Goal: Task Accomplishment & Management: Complete application form

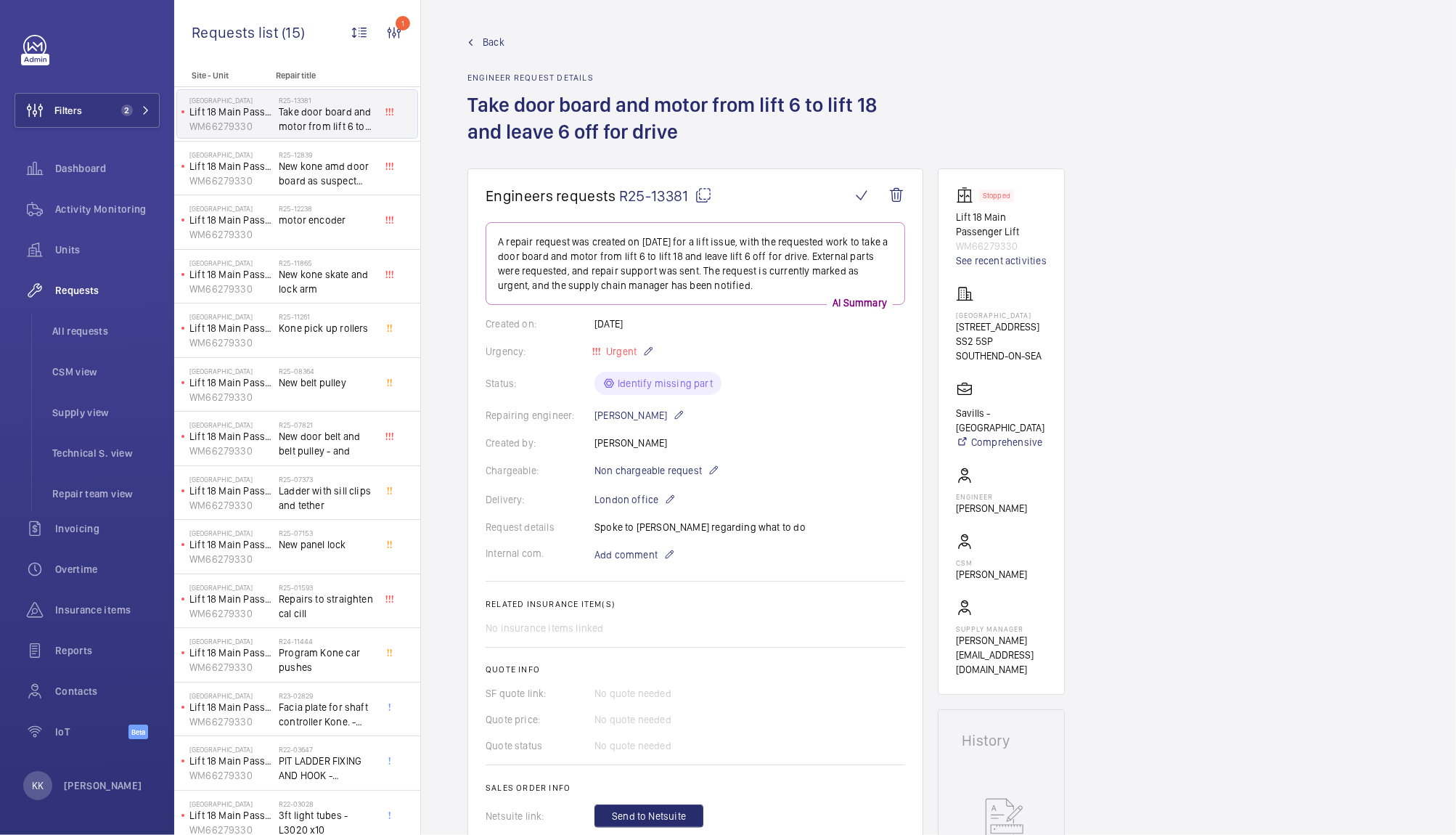
scroll to position [540, 0]
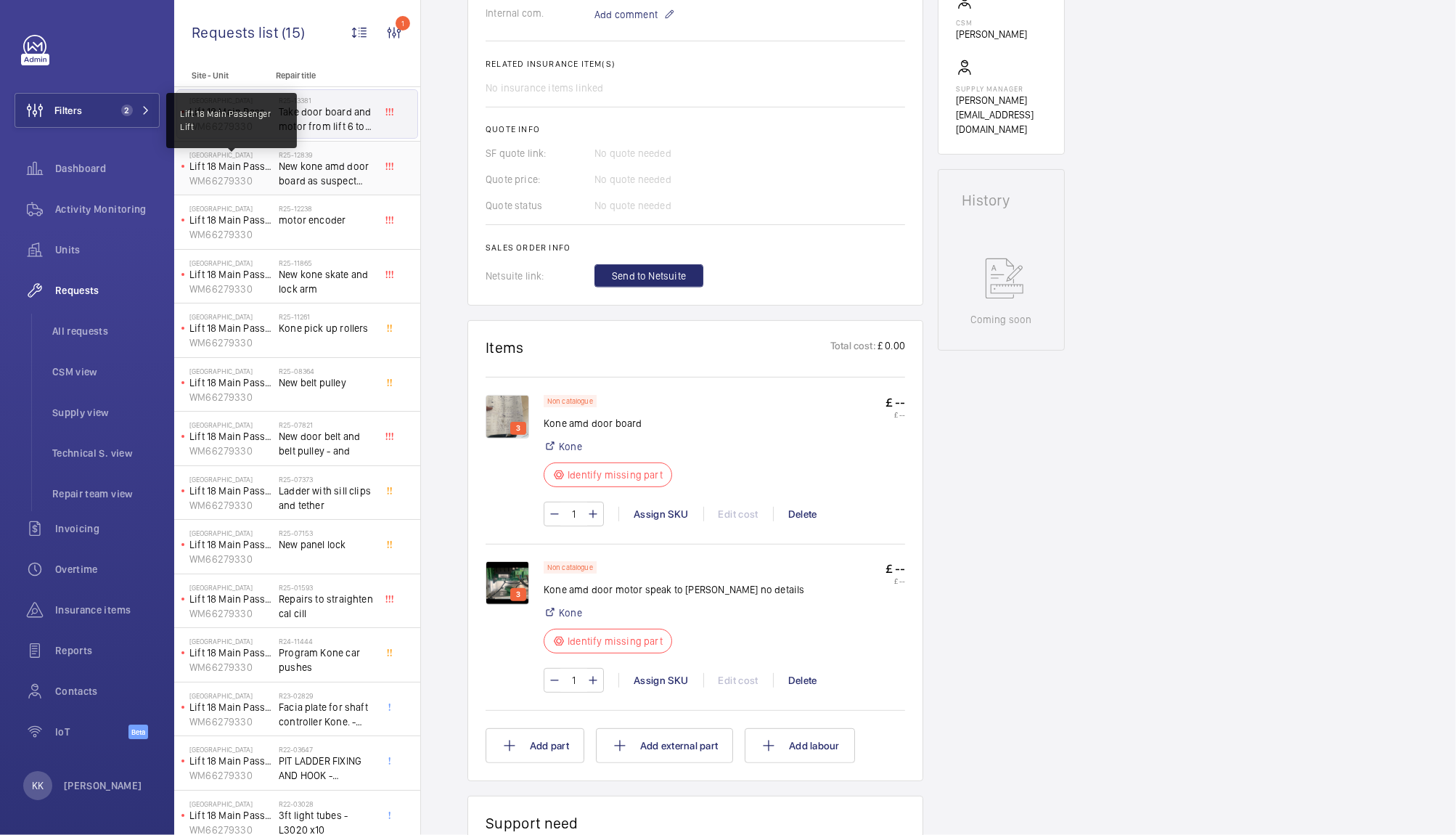
click at [264, 169] on p "Lift 18 Main Passenger Lift" at bounding box center [231, 166] width 83 height 14
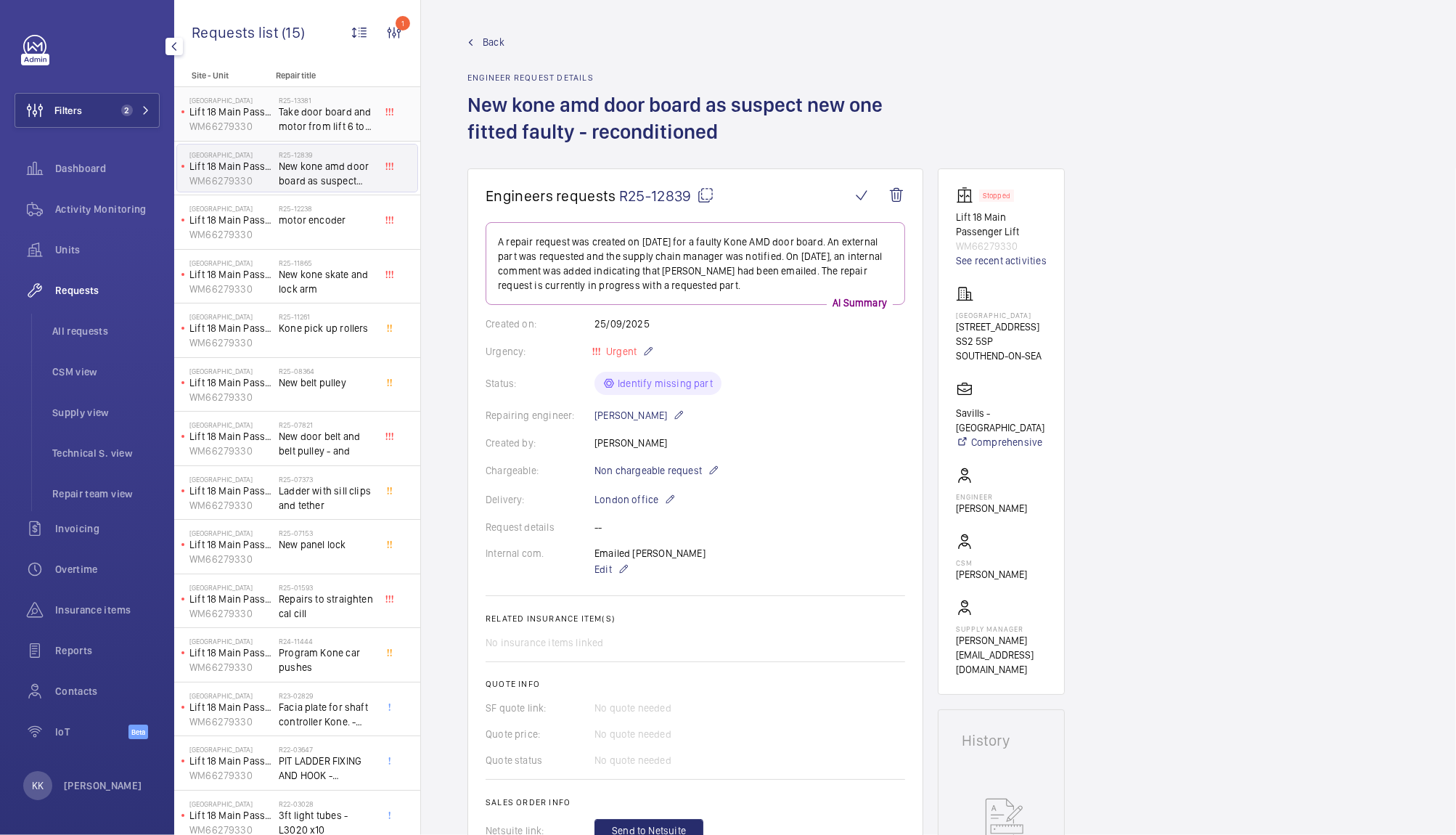
click at [262, 128] on p "WM66279330" at bounding box center [231, 126] width 83 height 14
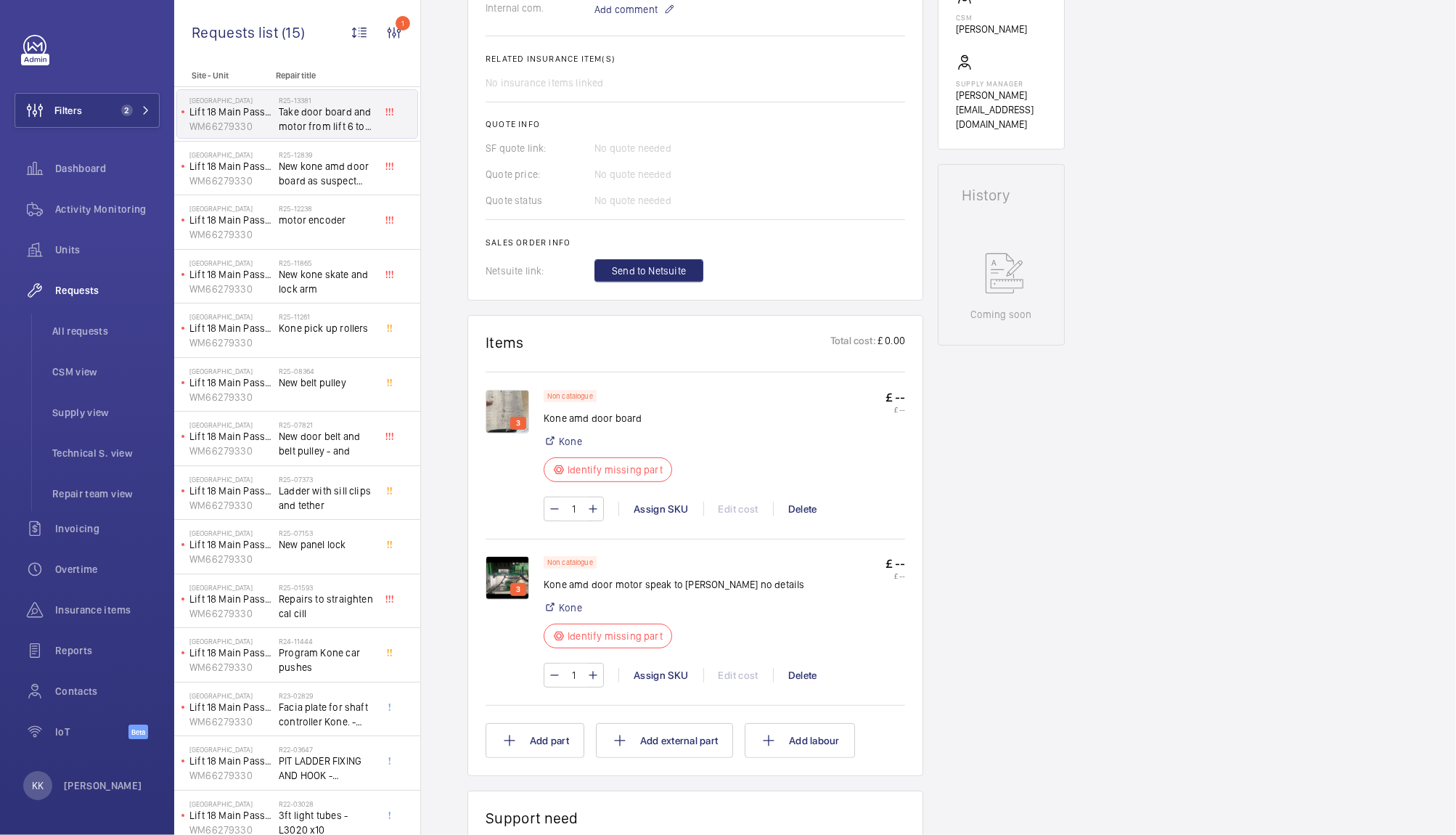
scroll to position [546, 0]
click at [127, 109] on span "2" at bounding box center [127, 109] width 11 height 11
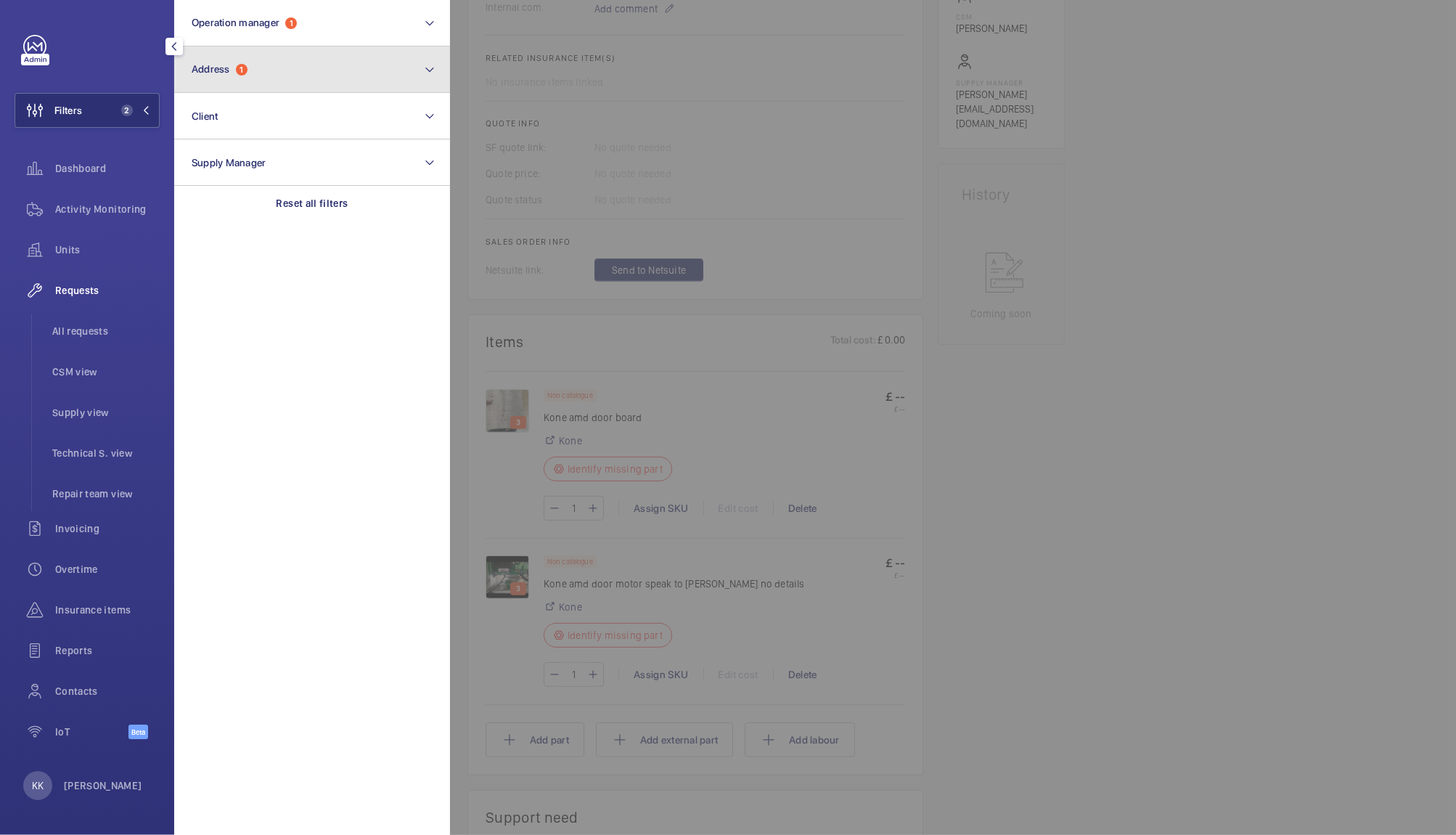
click at [285, 73] on button "Address 1" at bounding box center [312, 70] width 276 height 46
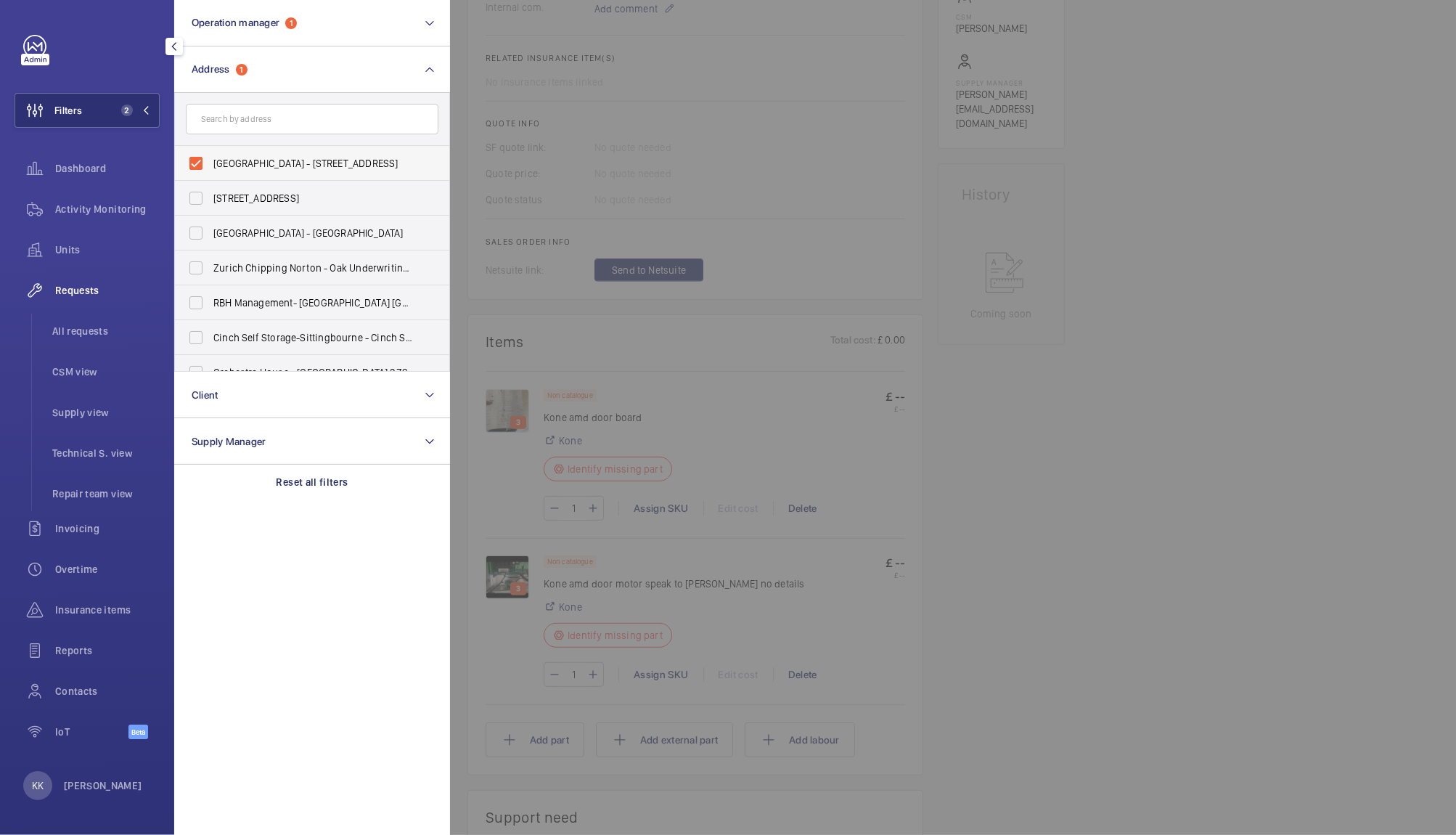
click at [232, 153] on label "Victoria Shopping Centre - 362 Chartwell Square, Southend on Sea, SOUTHEND-ON-S…" at bounding box center [300, 163] width 253 height 34
click at [211, 153] on input "Victoria Shopping Centre - 362 Chartwell Square, Southend on Sea, SOUTHEND-ON-S…" at bounding box center [196, 163] width 29 height 29
checkbox input "false"
click at [239, 133] on input "text" at bounding box center [312, 119] width 253 height 31
type input "assembly"
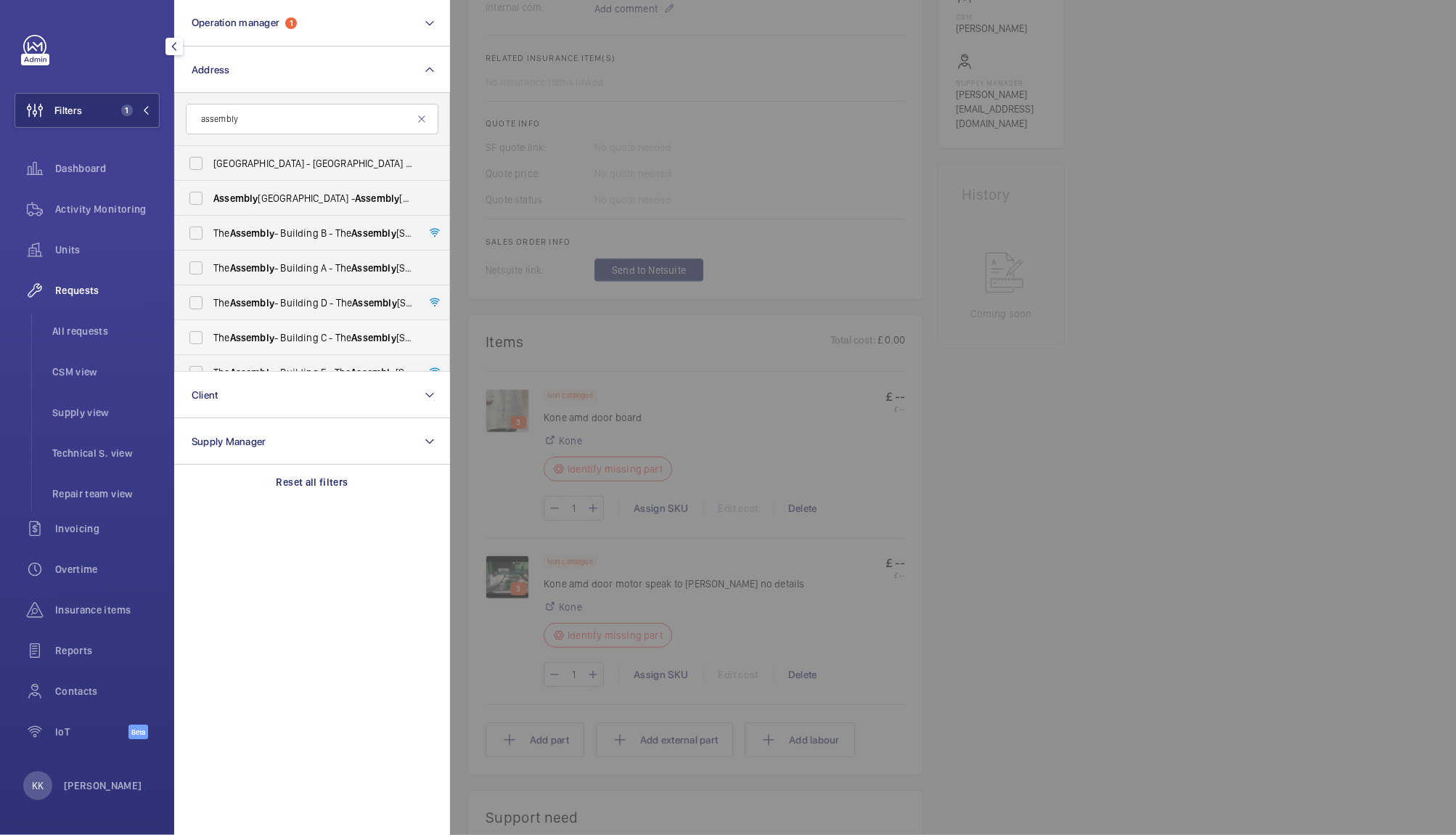
click at [272, 337] on span "Assembly" at bounding box center [252, 337] width 44 height 11
click at [211, 337] on input "The Assembly - Building C - The Assembly - Building C, Montrose Crescent, WEMBL…" at bounding box center [196, 337] width 29 height 29
checkbox input "true"
click at [64, 256] on span "Units" at bounding box center [107, 250] width 104 height 14
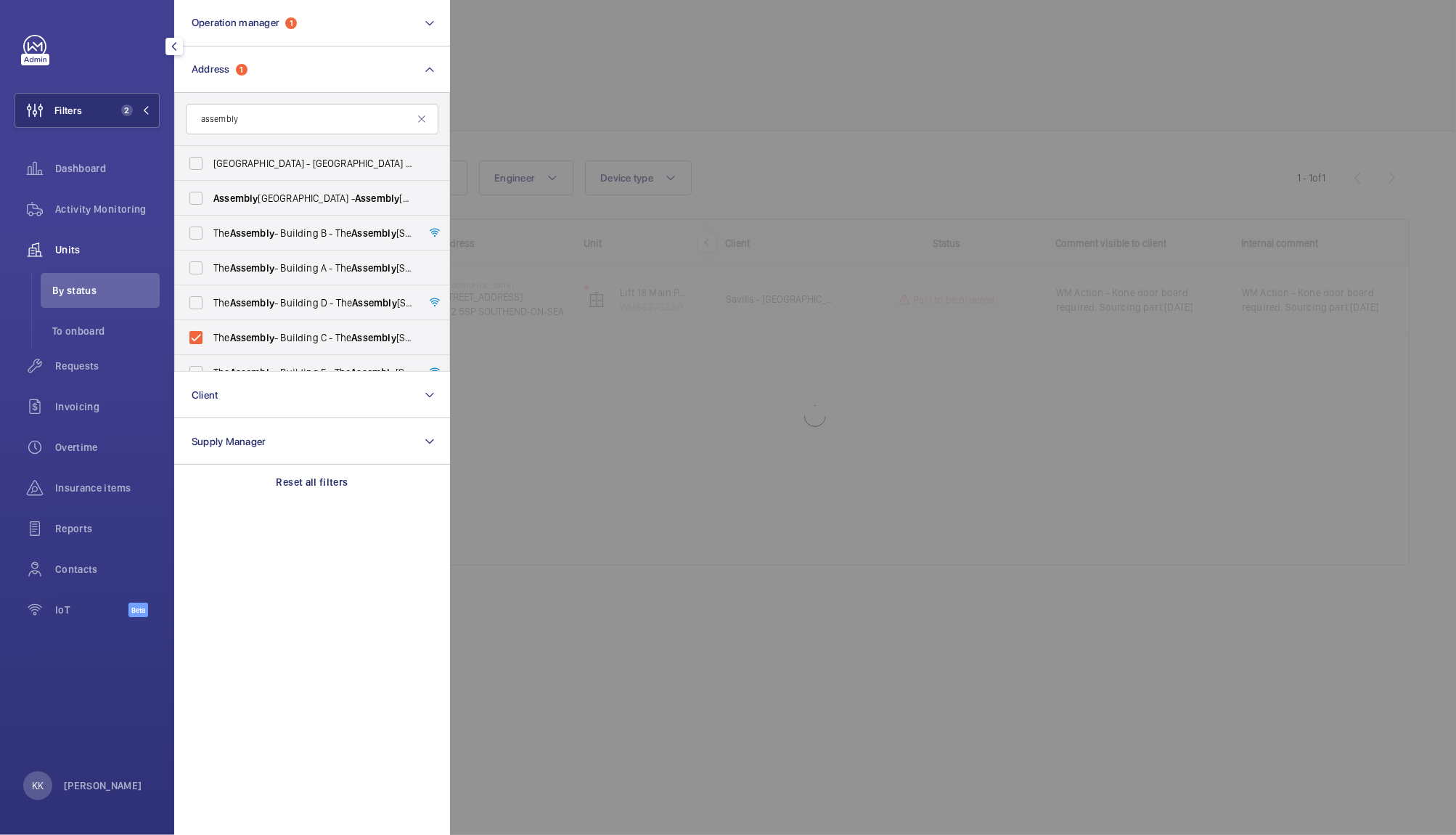
click at [727, 66] on div at bounding box center [1178, 417] width 1456 height 835
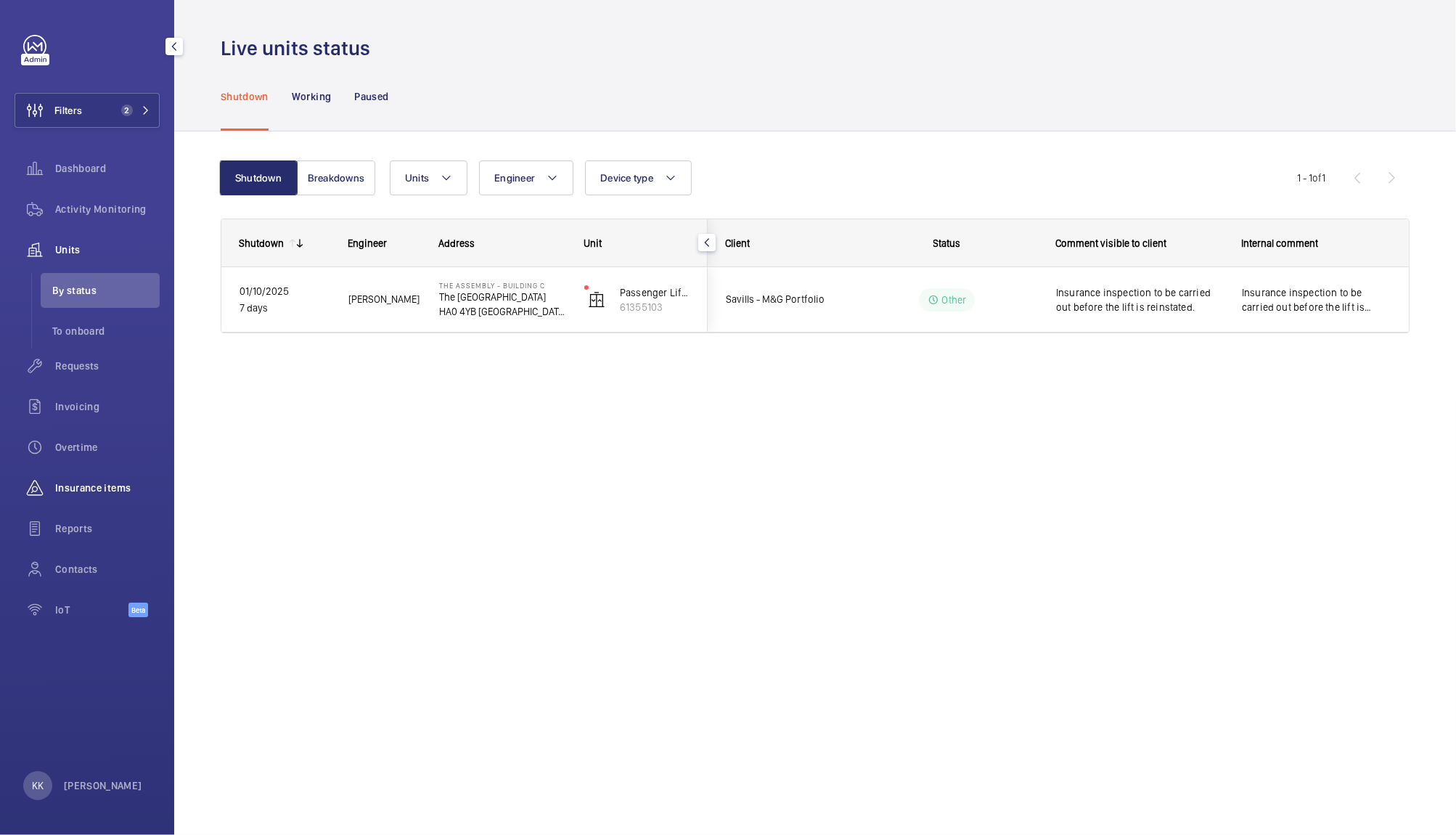
click at [107, 488] on span "Insurance items" at bounding box center [107, 487] width 104 height 14
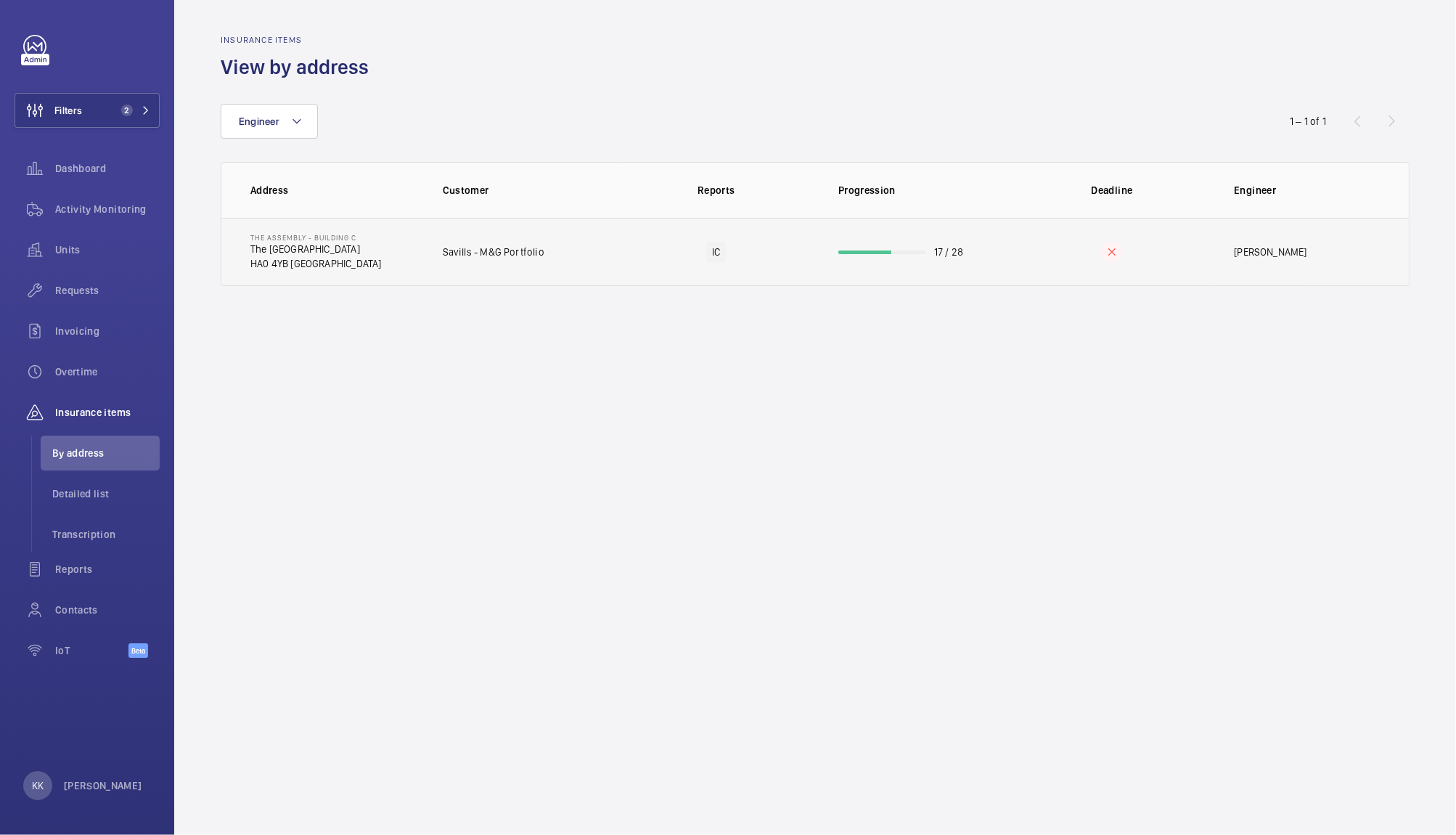
click at [753, 235] on td "IC" at bounding box center [716, 252] width 198 height 68
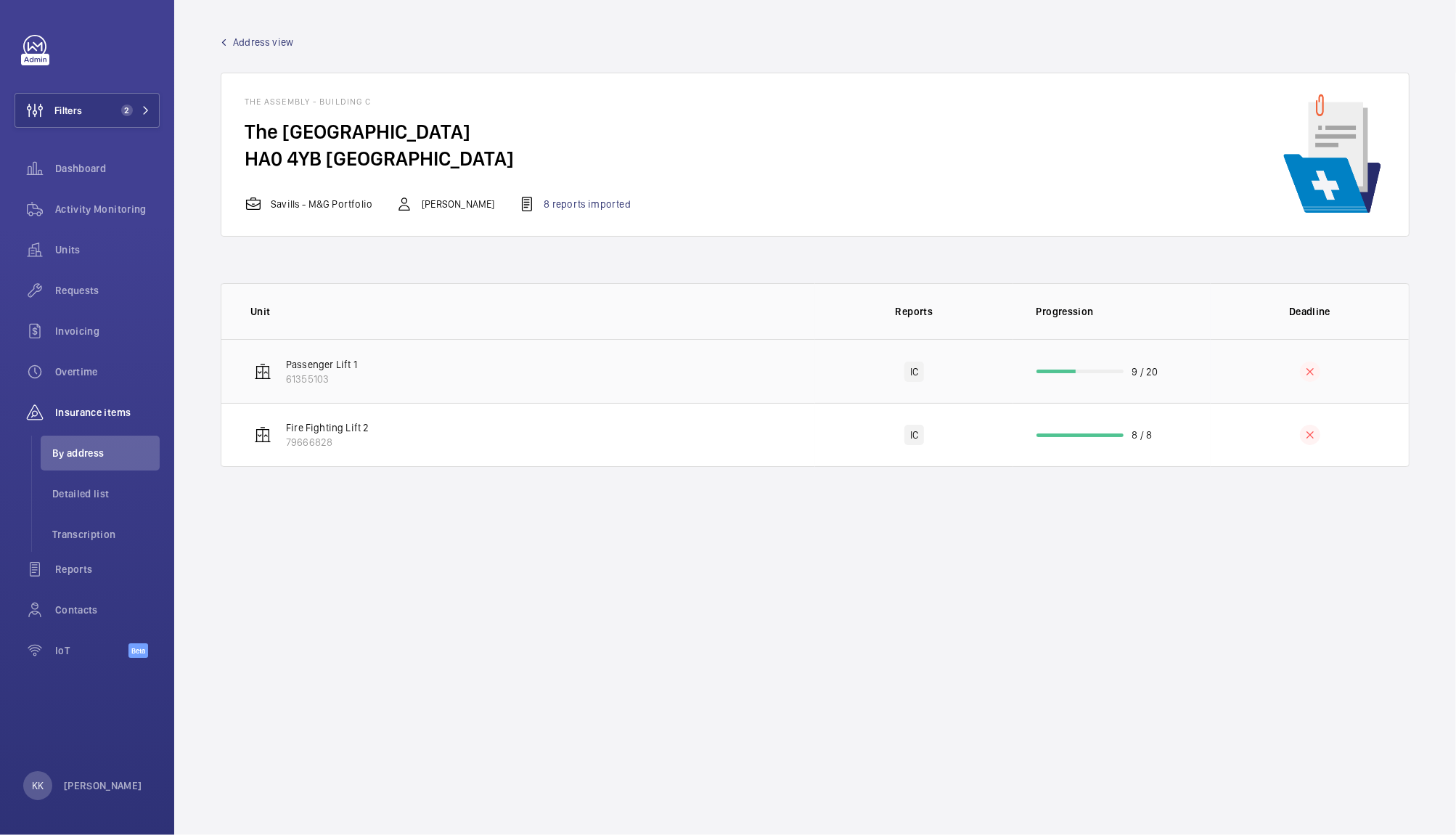
click at [683, 371] on td "Passenger Lift 1 61355103" at bounding box center [518, 370] width 593 height 64
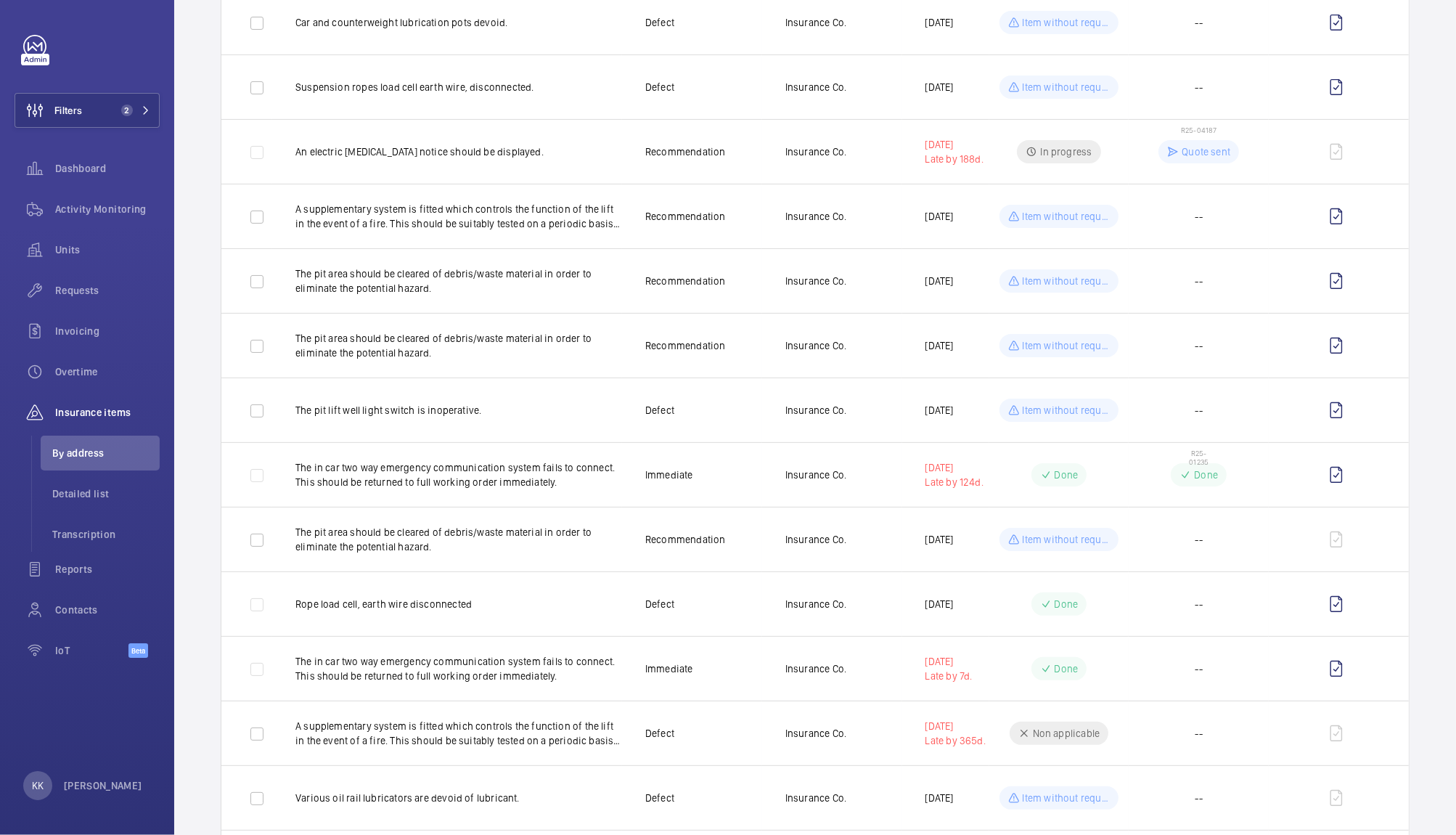
scroll to position [210, 0]
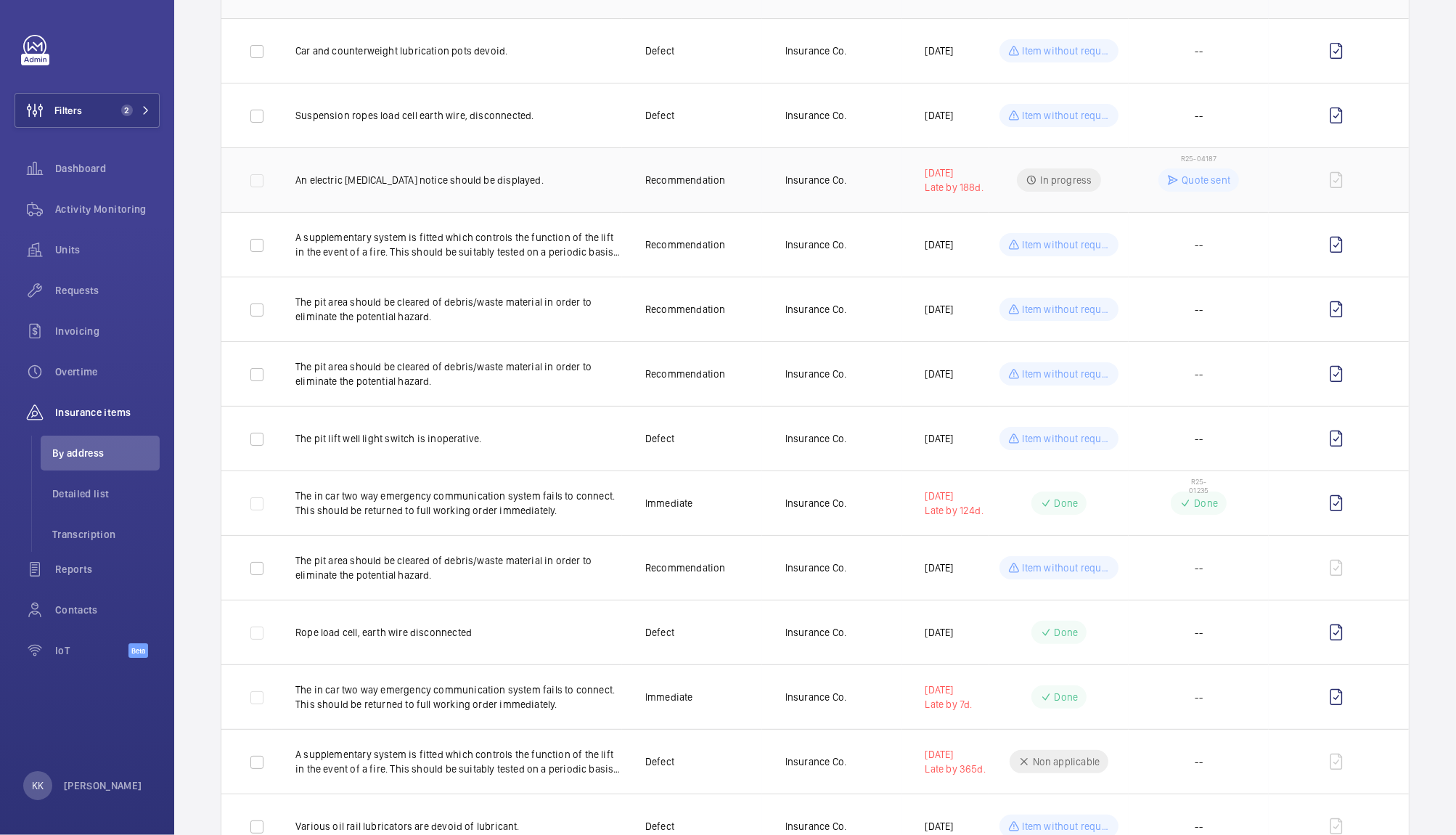
click at [1167, 184] on mat-icon at bounding box center [1173, 180] width 11 height 17
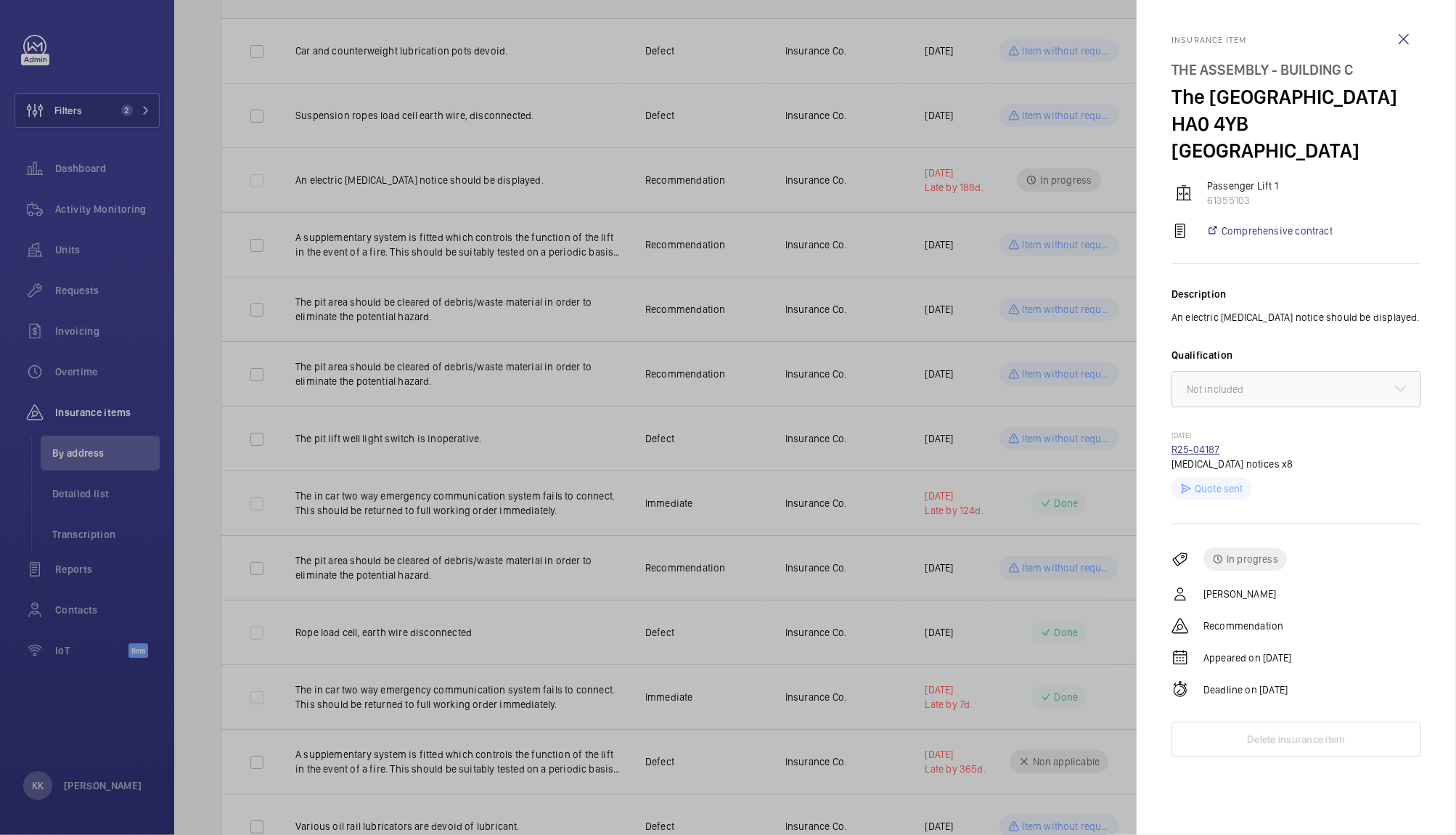
click at [1200, 452] on link "R25-04187" at bounding box center [1195, 449] width 49 height 11
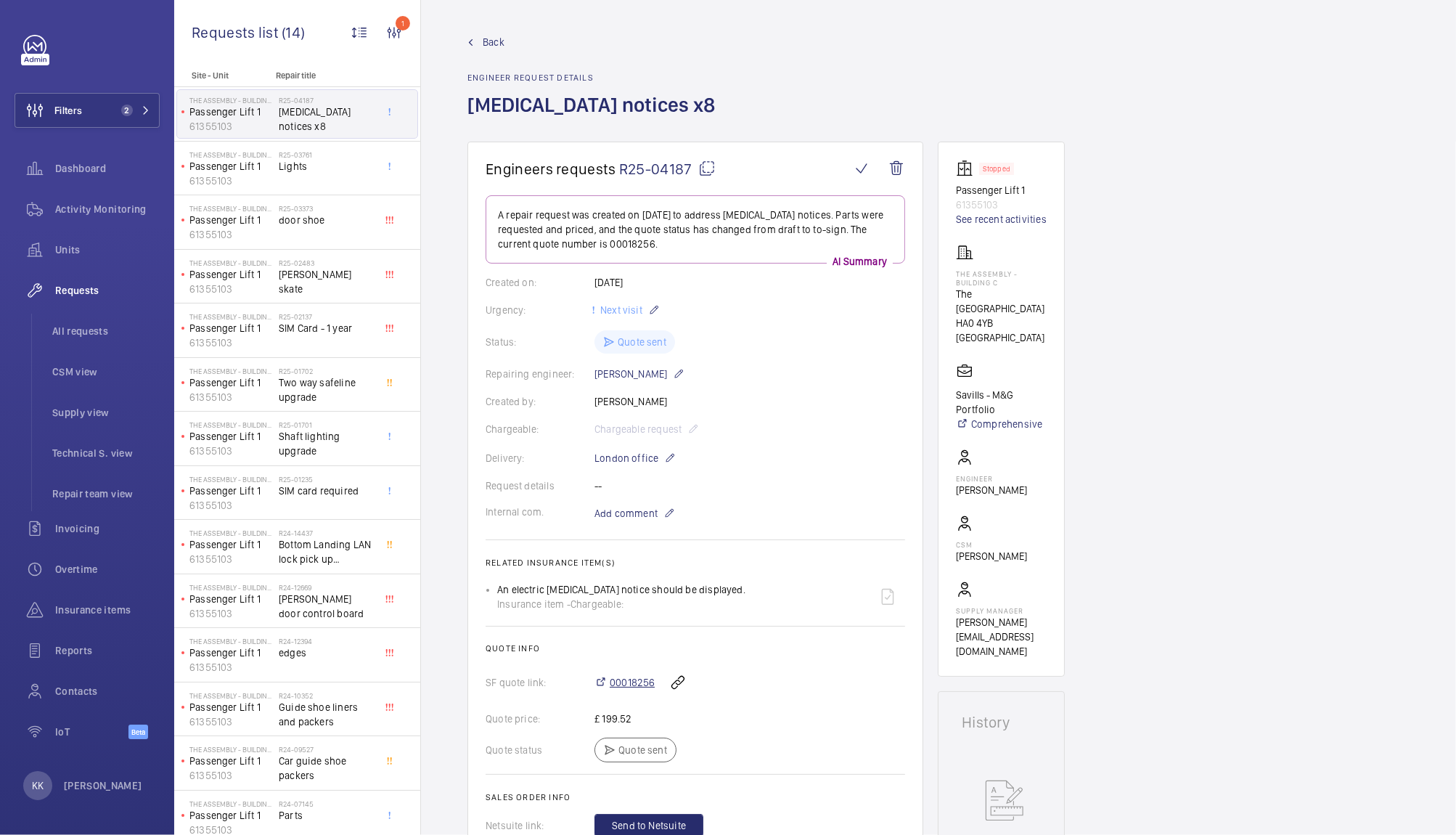
click at [621, 686] on span "00018256" at bounding box center [632, 682] width 45 height 14
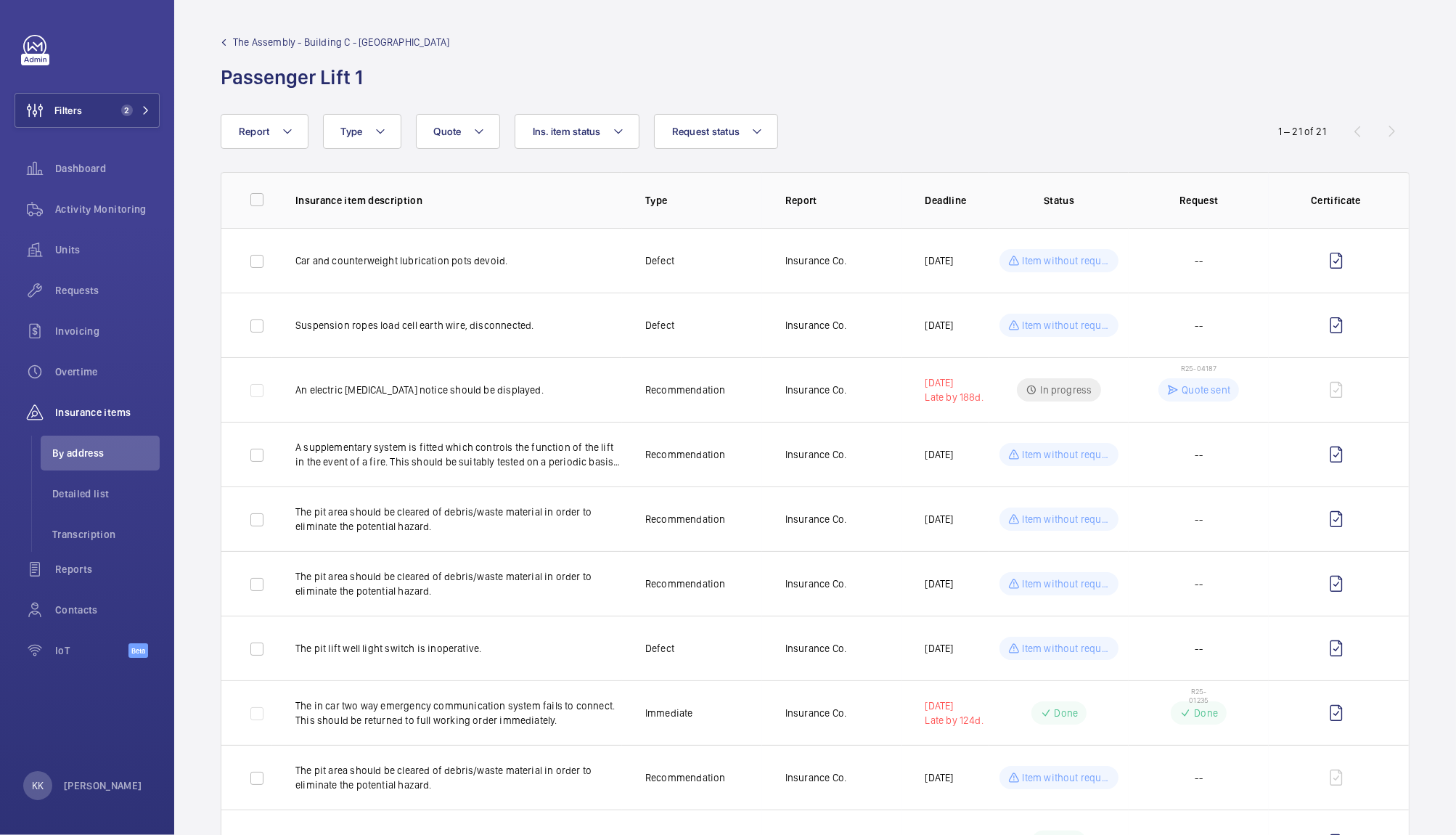
click at [837, 102] on wm-front-admin-header "The Assembly - Building C - The Assembly - Building C, Montrose Crescent Passen…" at bounding box center [815, 57] width 1282 height 114
click at [1113, 475] on td "Item without request" at bounding box center [1059, 454] width 140 height 64
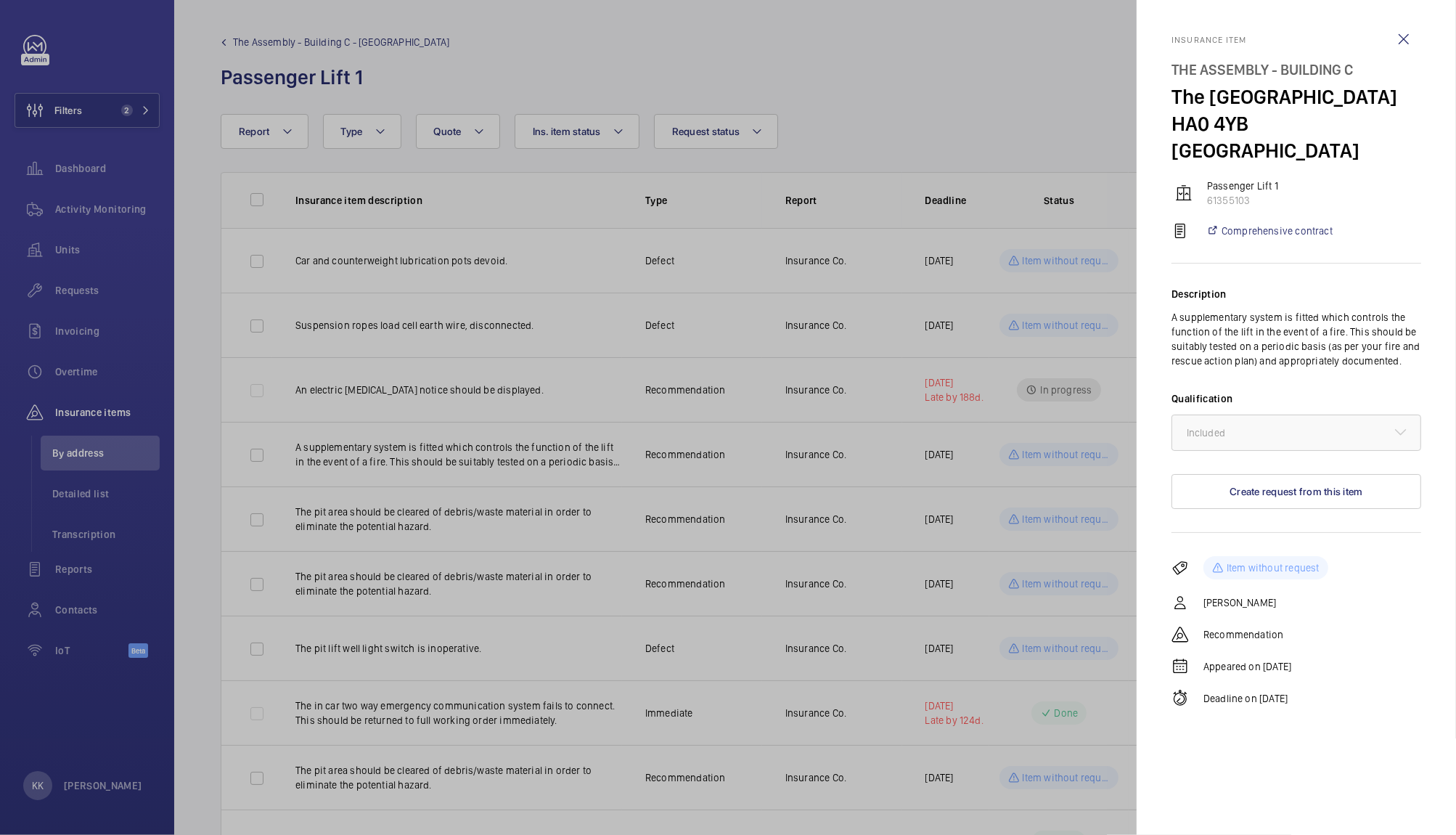
drag, startPoint x: 1455, startPoint y: 150, endPoint x: 1446, endPoint y: 256, distance: 106.4
click at [1446, 256] on mat-sidenav "Insurance item The Assembly - Building C The Assembly - Building C, Montrose Cr…" at bounding box center [1296, 417] width 319 height 835
click at [1422, 196] on mat-sidenav "Insurance item The Assembly - Building C The Assembly - Building C, Montrose Cr…" at bounding box center [1296, 417] width 319 height 835
click at [1219, 433] on span "Included" at bounding box center [1206, 432] width 38 height 11
click at [1256, 494] on button "Create request from this item" at bounding box center [1296, 492] width 250 height 34
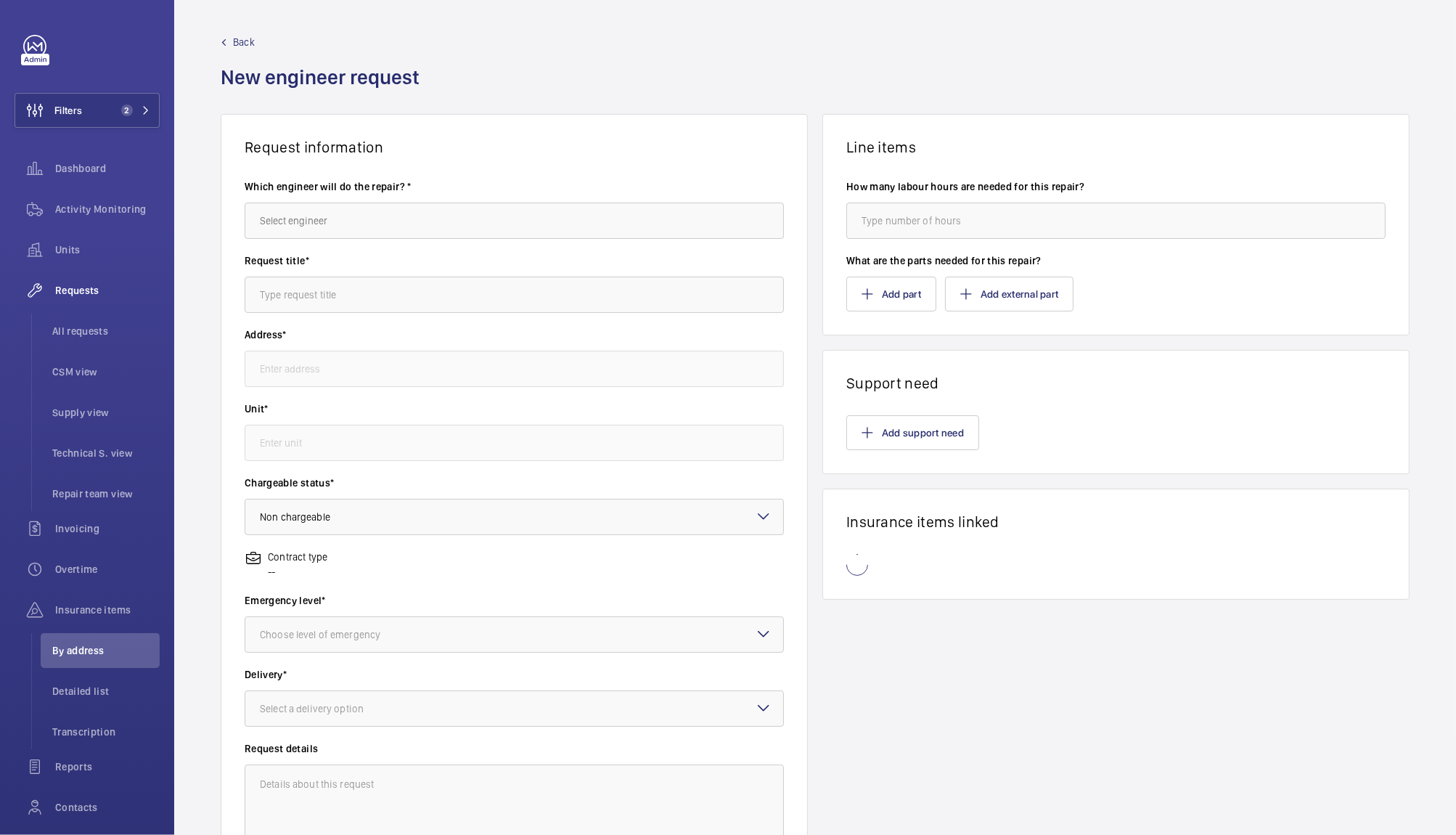
type input "The Assembly - Building C The Assembly - Building C, Montrose Crescent, HA0 4YB…"
type input "61355103 - Passenger Lift 1"
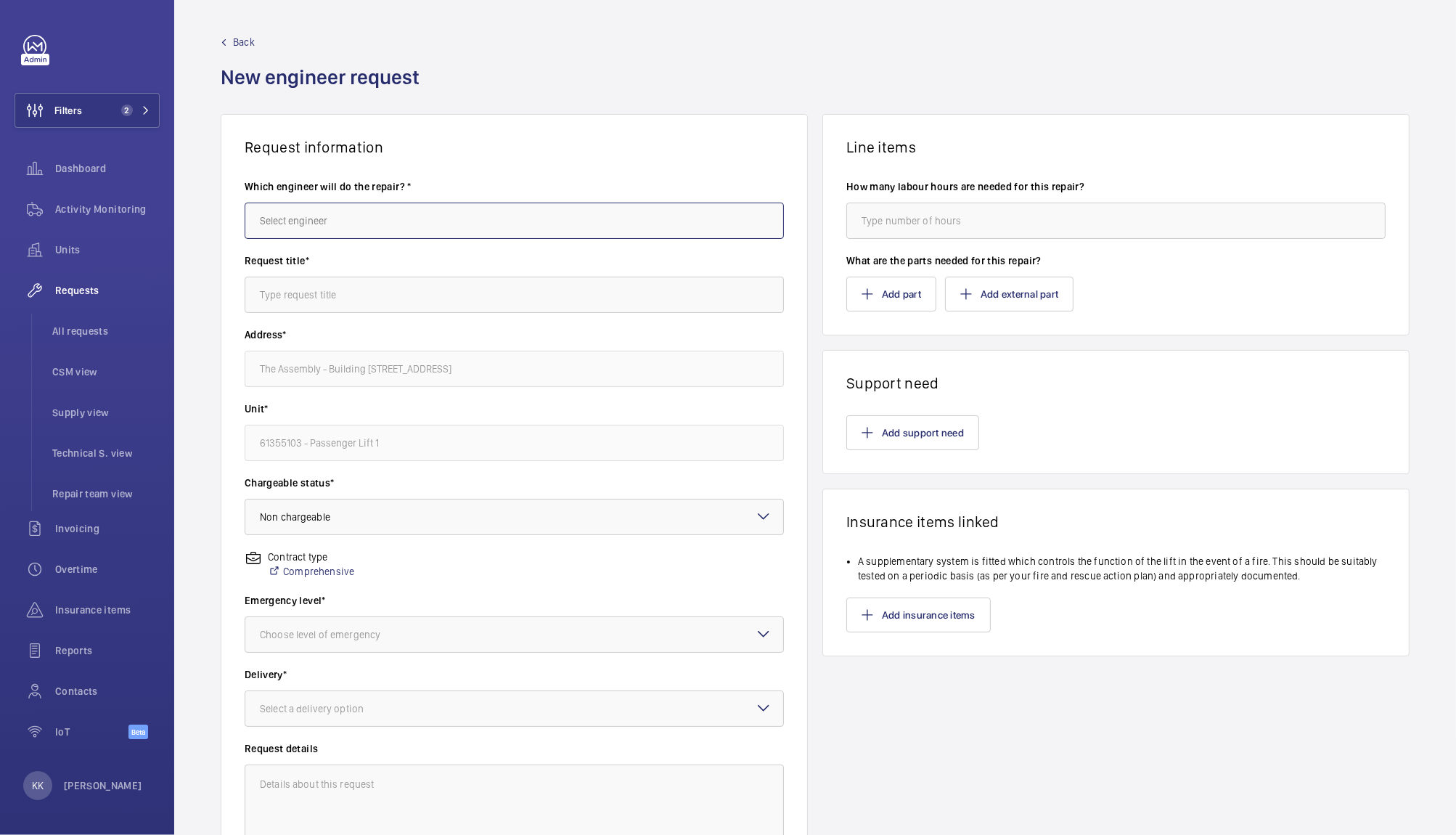
click at [401, 230] on input "text" at bounding box center [514, 220] width 540 height 36
click at [304, 266] on span "Keith Bishop" at bounding box center [296, 264] width 73 height 14
type input "Keith Bishop"
click at [327, 304] on input "text" at bounding box center [514, 295] width 540 height 36
click at [904, 567] on li "A supplementary system is fitted which controls the function of the lift in the…" at bounding box center [1122, 568] width 528 height 29
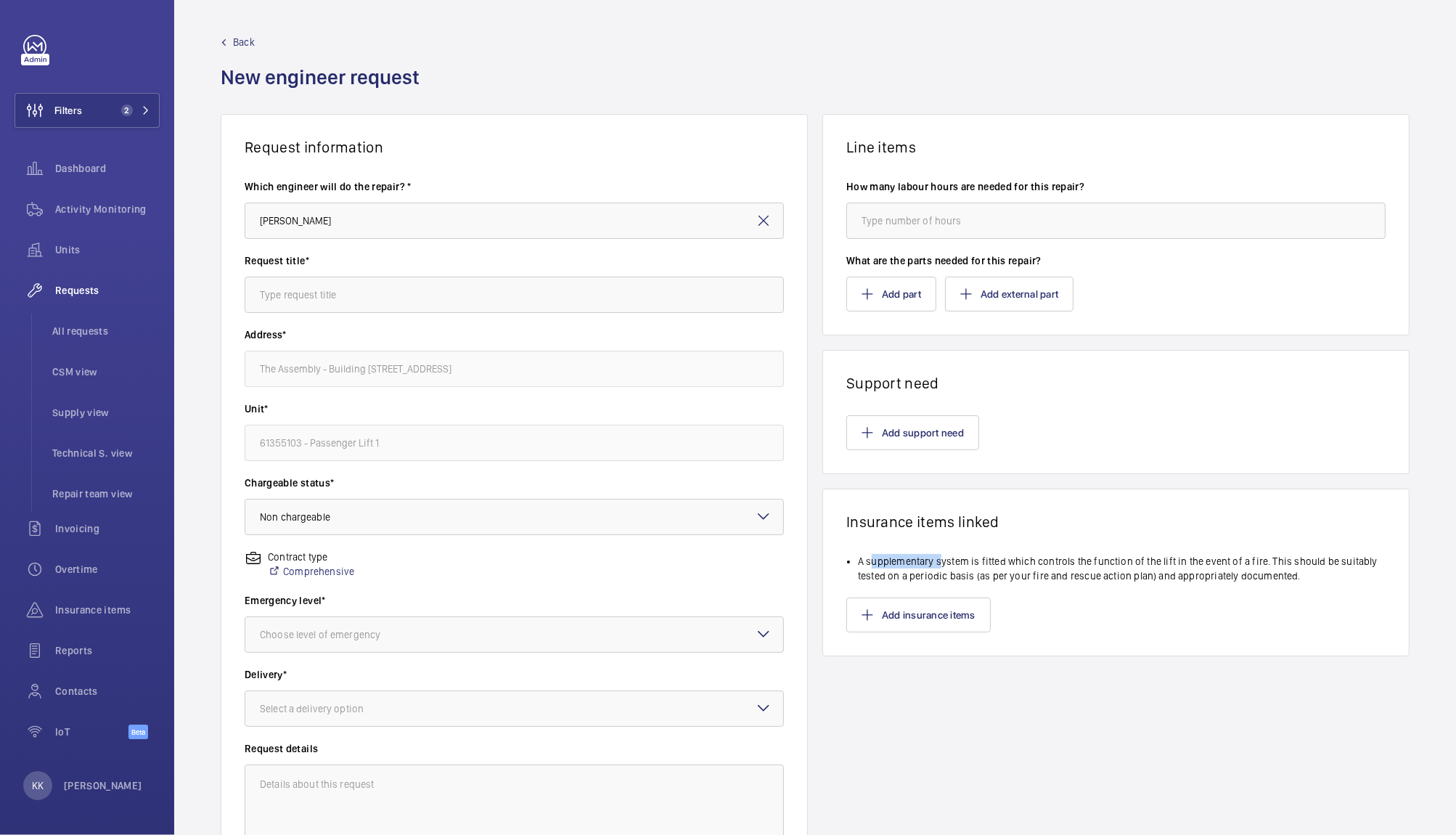
click at [904, 567] on li "A supplementary system is fitted which controls the function of the lift in the…" at bounding box center [1122, 568] width 528 height 29
copy li "supplementary"
click at [407, 296] on input "text" at bounding box center [514, 295] width 540 height 36
paste input "supplementary"
click at [288, 292] on input "4;18 supplementary test - FF" at bounding box center [514, 295] width 540 height 36
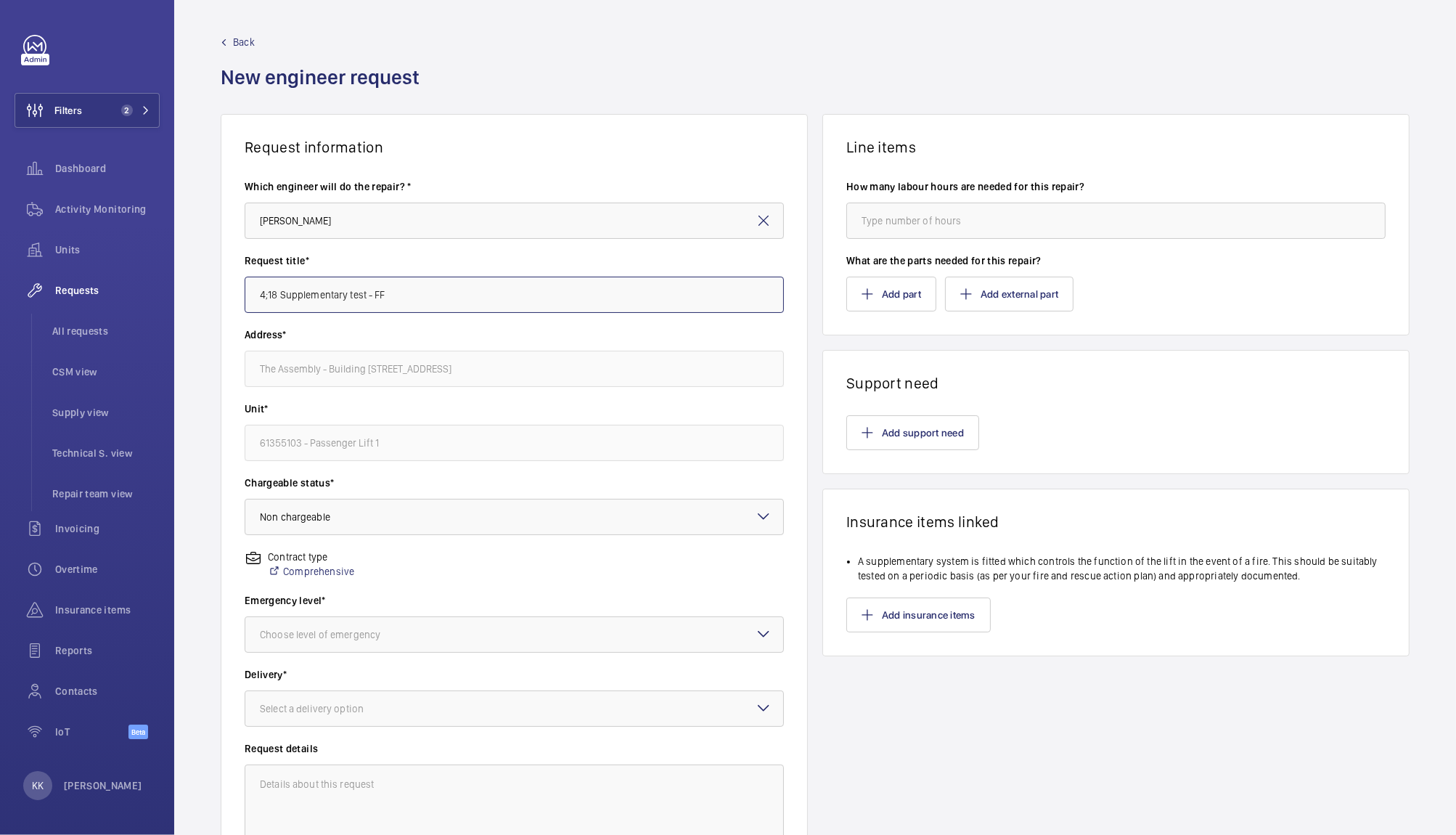
click at [354, 292] on input "4;18 Supplementary test - FF" at bounding box center [514, 295] width 540 height 36
click at [359, 524] on div at bounding box center [514, 516] width 538 height 34
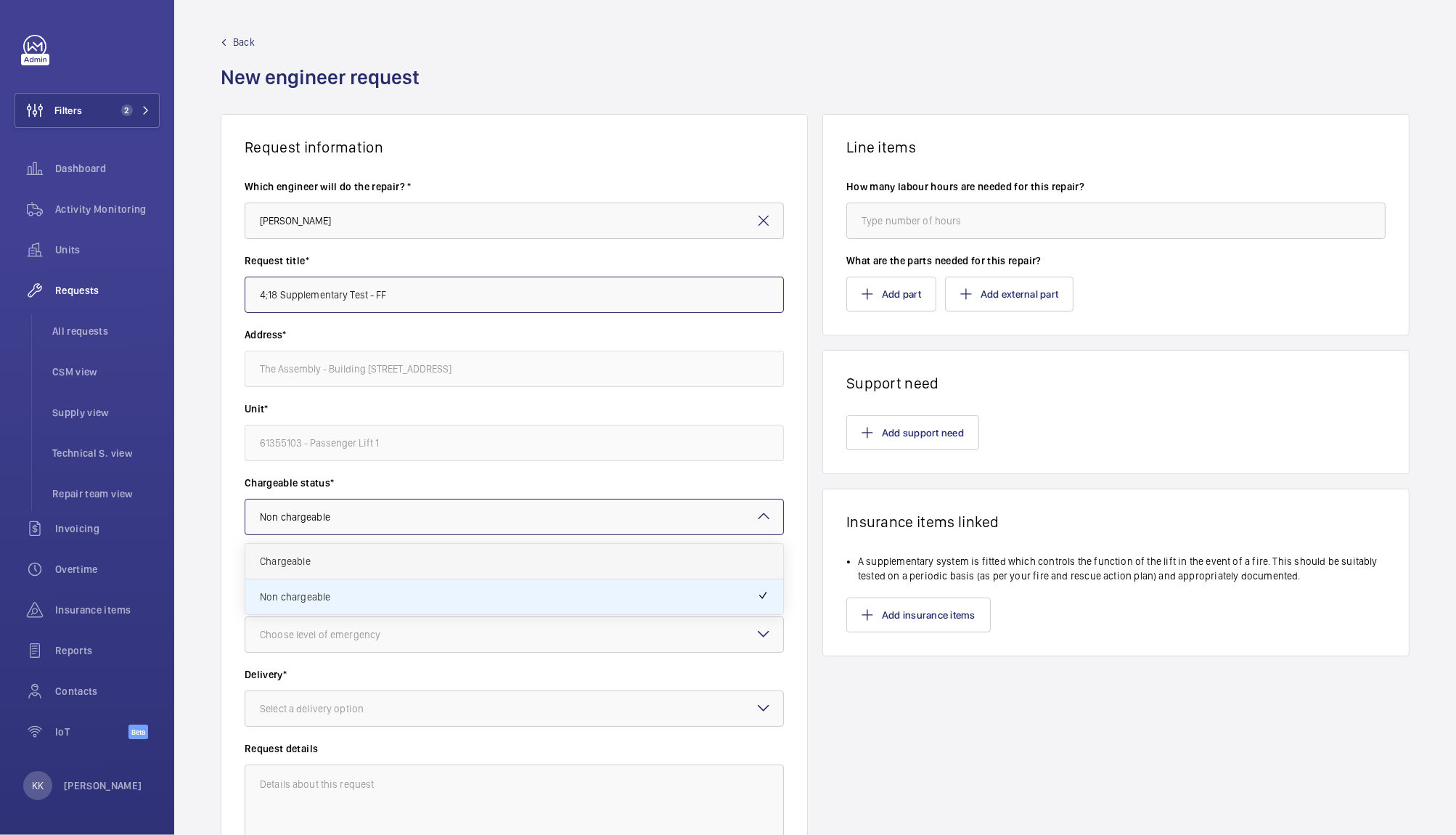
click at [360, 568] on div "Chargeable" at bounding box center [514, 561] width 538 height 35
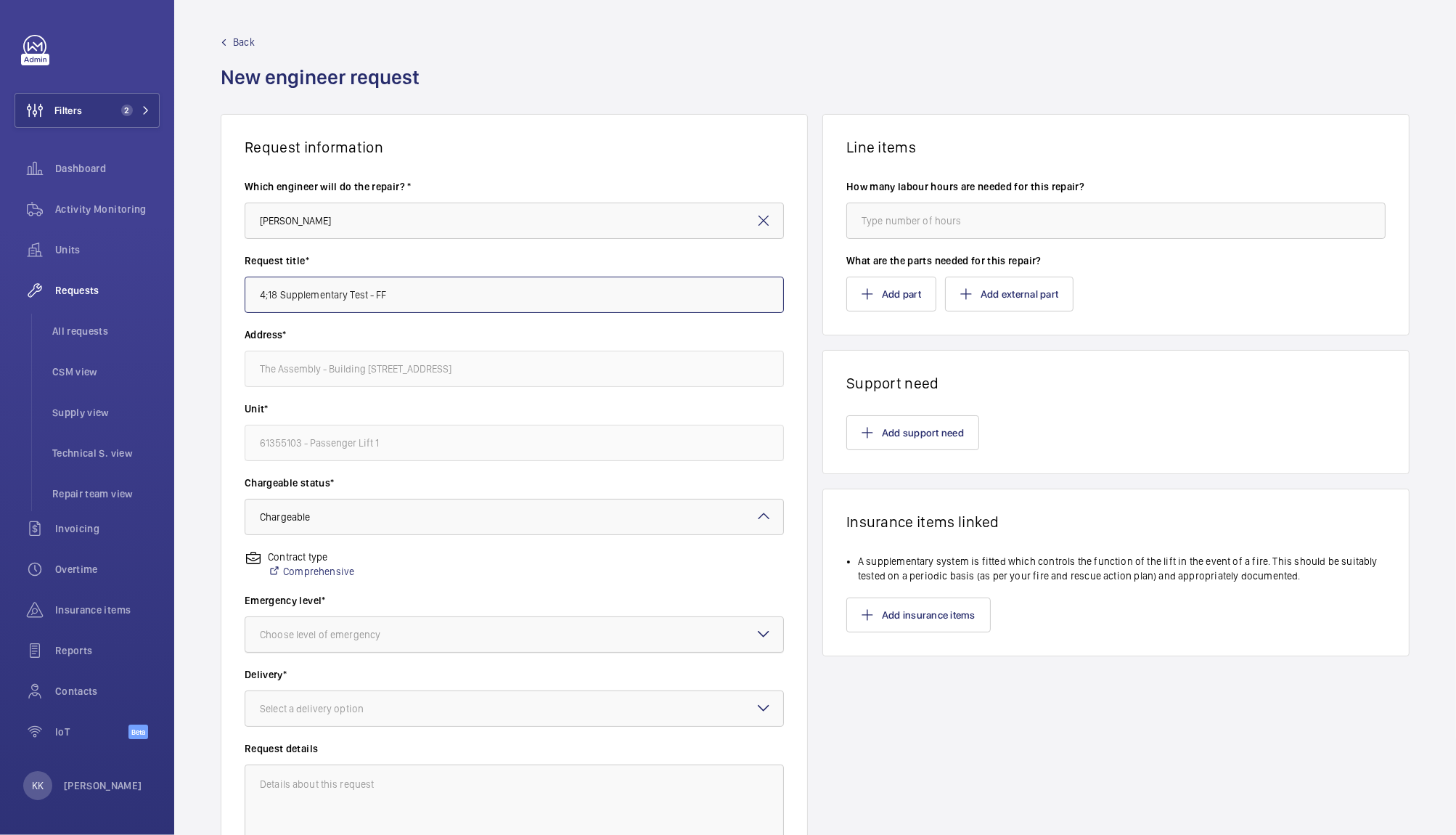
click at [320, 617] on div at bounding box center [514, 634] width 538 height 34
click at [310, 675] on span "Next visit" at bounding box center [514, 678] width 509 height 14
click at [292, 713] on div "Select a delivery option" at bounding box center [330, 708] width 140 height 14
click at [301, 792] on span "On site" at bounding box center [514, 789] width 509 height 14
click at [427, 298] on input "4;18 Supplementary Test - FF" at bounding box center [514, 295] width 540 height 36
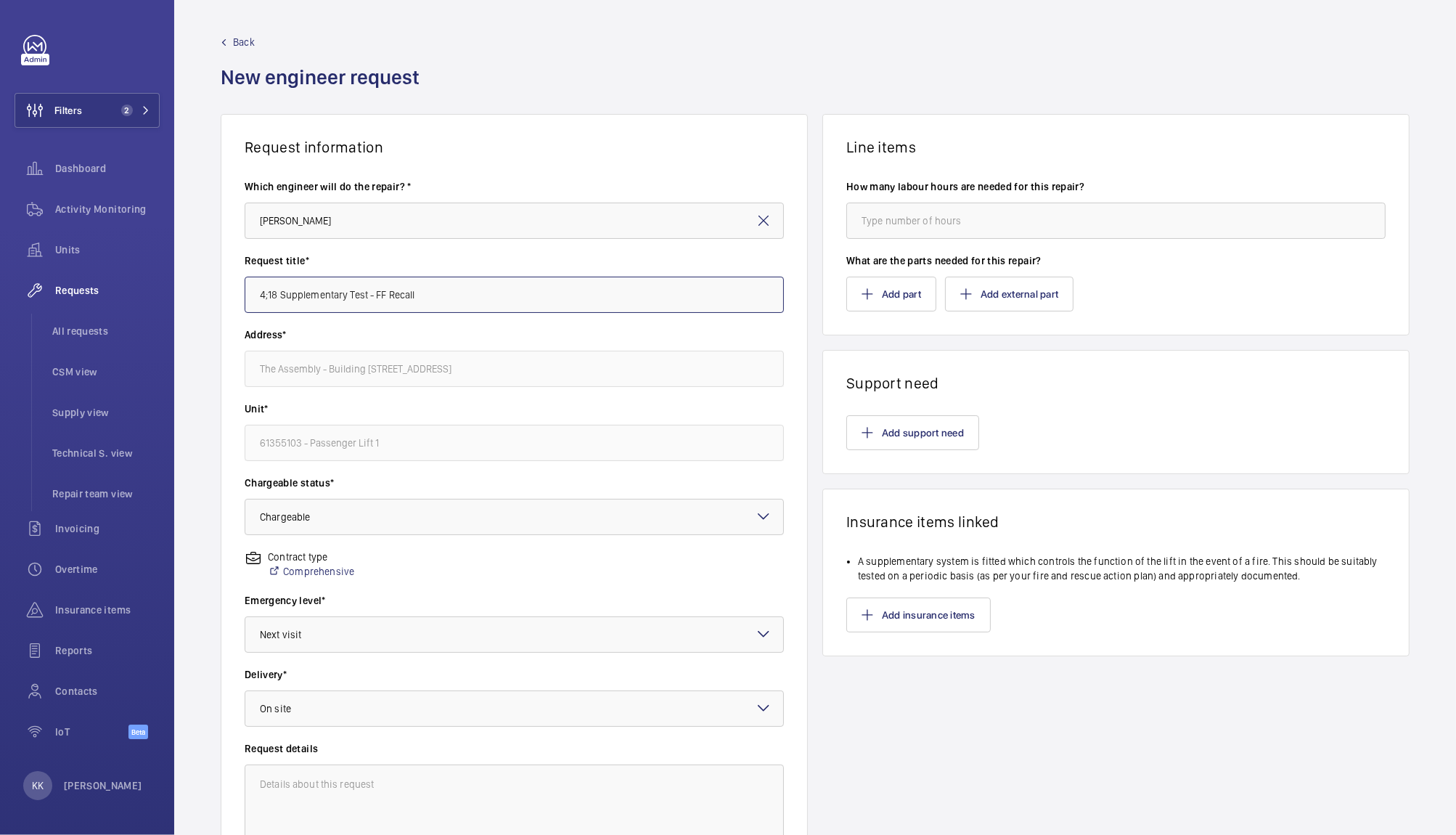
drag, startPoint x: 445, startPoint y: 298, endPoint x: 32, endPoint y: 284, distance: 413.2
click at [32, 284] on mat-sidenav-content "Filters 2 Dashboard Activity Monitoring Units Requests All requests CSM view Su…" at bounding box center [728, 417] width 1456 height 835
type input "4;18 Supplementary Test - FF Recall"
click at [896, 430] on button "Add support need" at bounding box center [913, 432] width 133 height 34
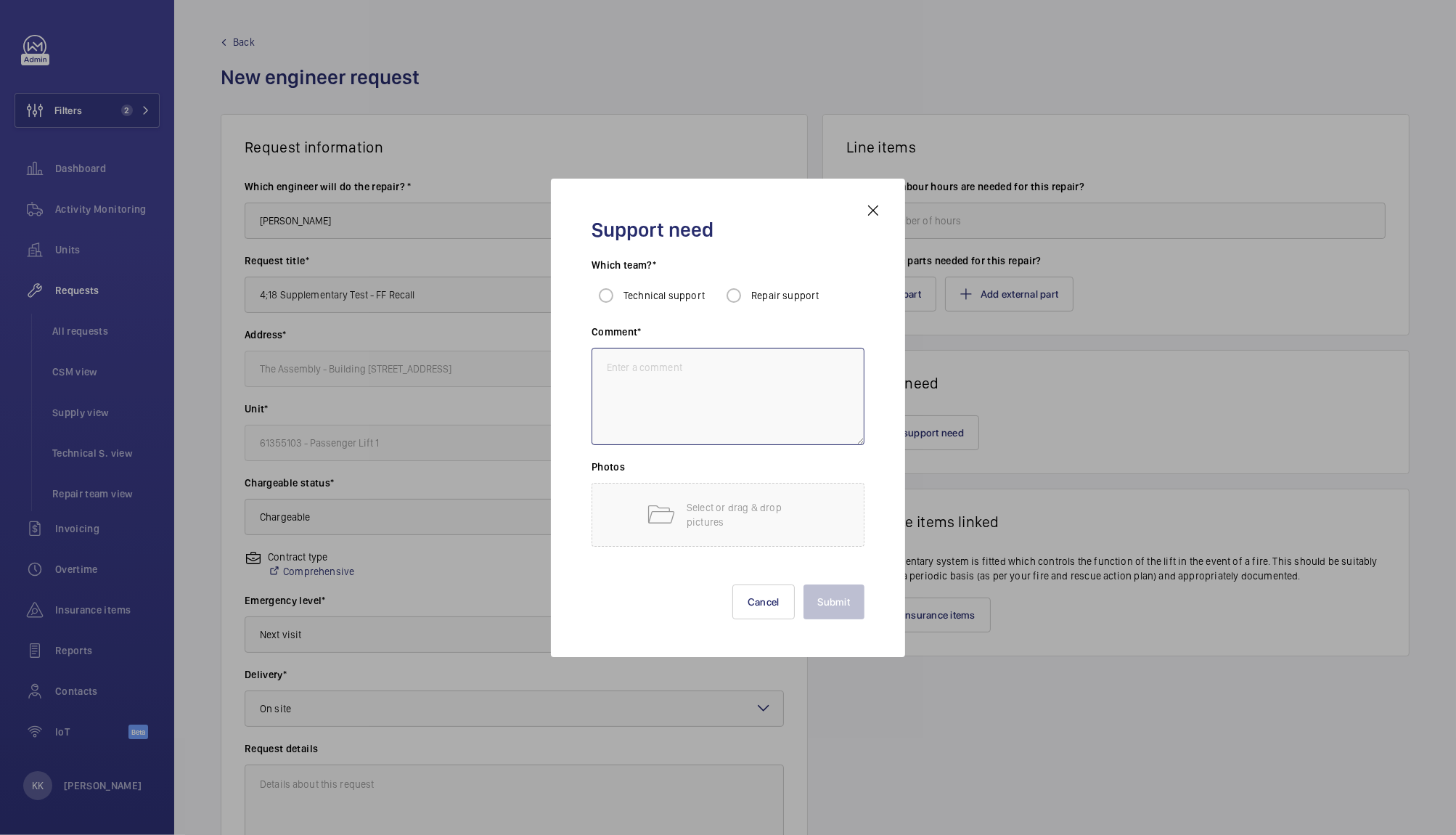
click at [743, 403] on textarea at bounding box center [728, 397] width 273 height 97
click at [737, 310] on input "Repair support" at bounding box center [734, 295] width 29 height 29
radio input "true"
click at [704, 383] on textarea at bounding box center [728, 397] width 273 height 97
paste textarea "4;18 Supplementary Test - FF Recall"
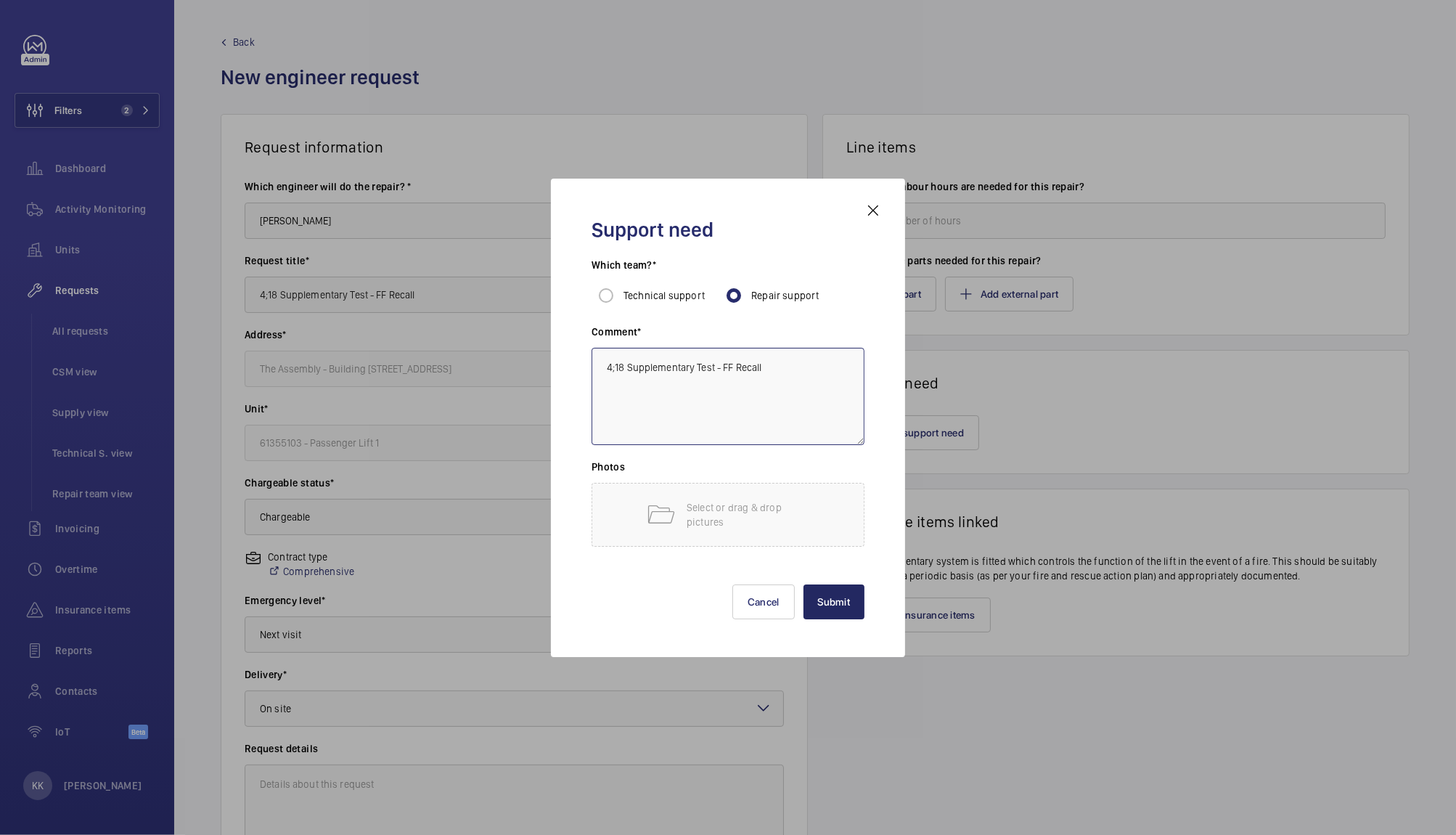
type textarea "4;18 Supplementary Test - FF Recall"
click at [828, 610] on button "Submit" at bounding box center [834, 602] width 61 height 34
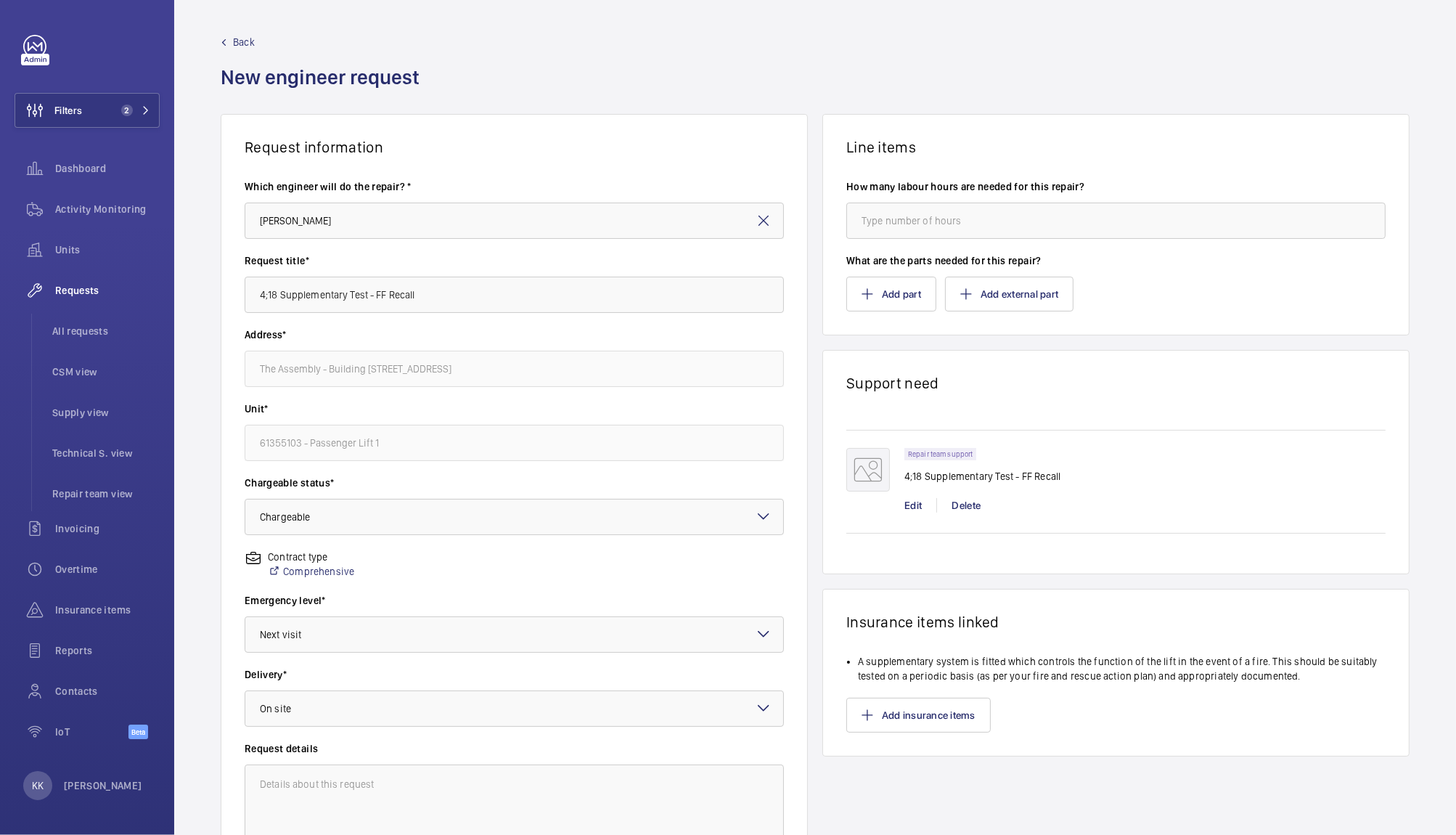
click at [840, 11] on wm-front-admin-header "Back New engineer request" at bounding box center [815, 57] width 1282 height 114
click at [245, 39] on span "Back" at bounding box center [244, 41] width 22 height 14
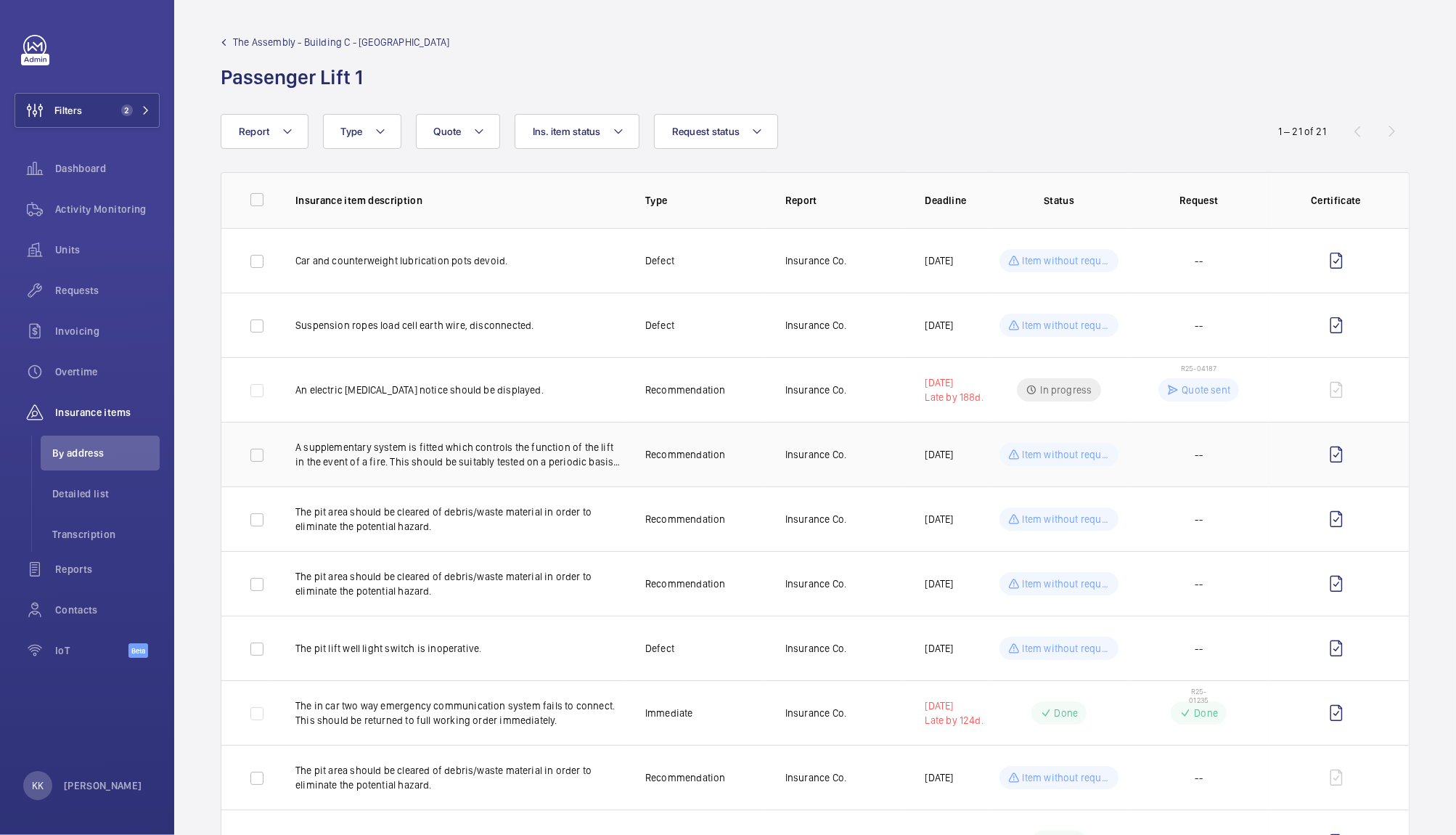
click at [482, 474] on td "A supplementary system is fitted which controls the function of the lift in the…" at bounding box center [447, 454] width 350 height 64
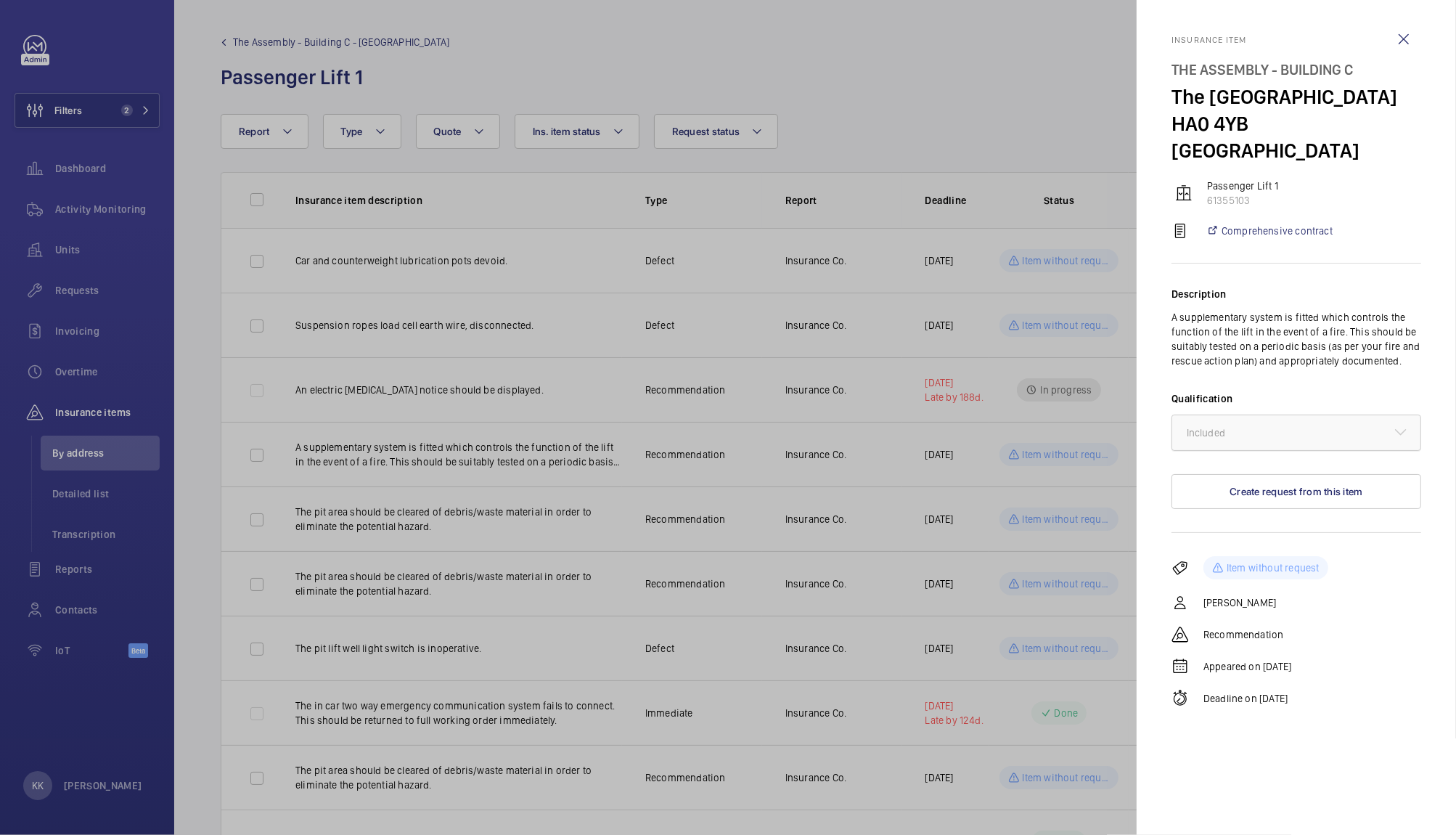
click at [1237, 436] on div "× Included" at bounding box center [1224, 432] width 75 height 14
click at [829, 437] on div at bounding box center [728, 417] width 1456 height 835
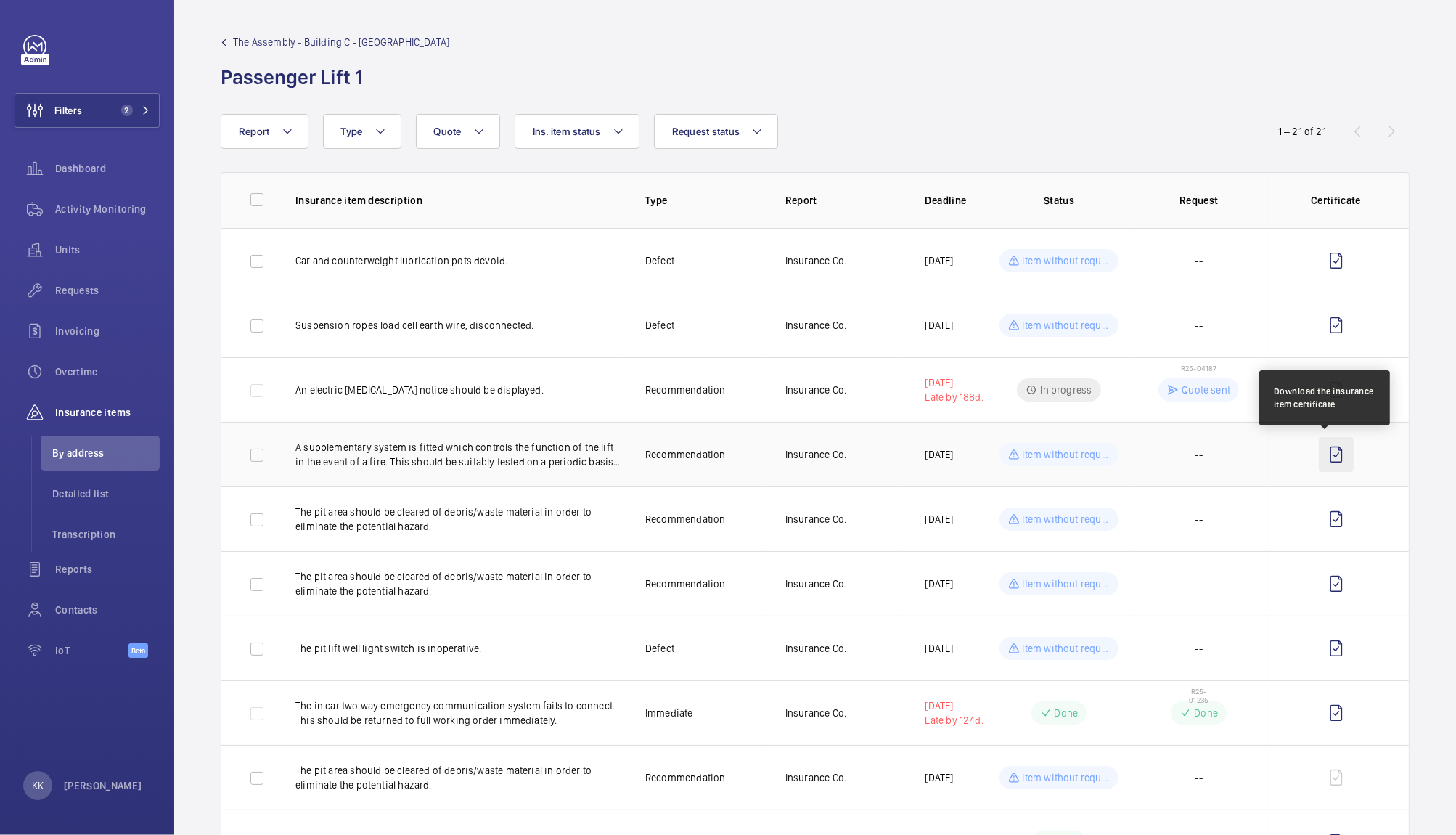
click at [1324, 456] on wm-front-icon-button at bounding box center [1336, 454] width 34 height 34
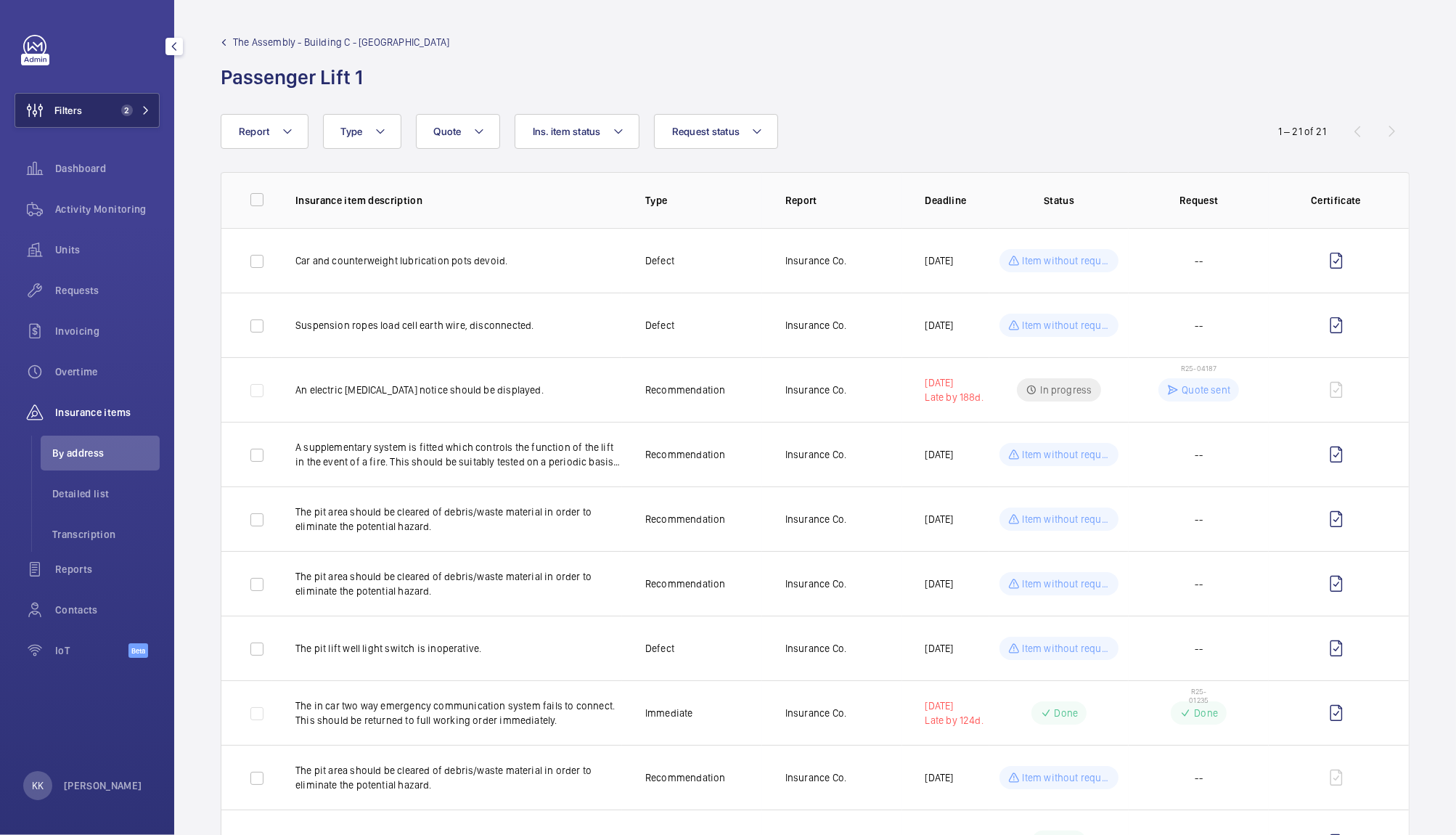
click at [85, 112] on button "Filters 2" at bounding box center [87, 110] width 145 height 34
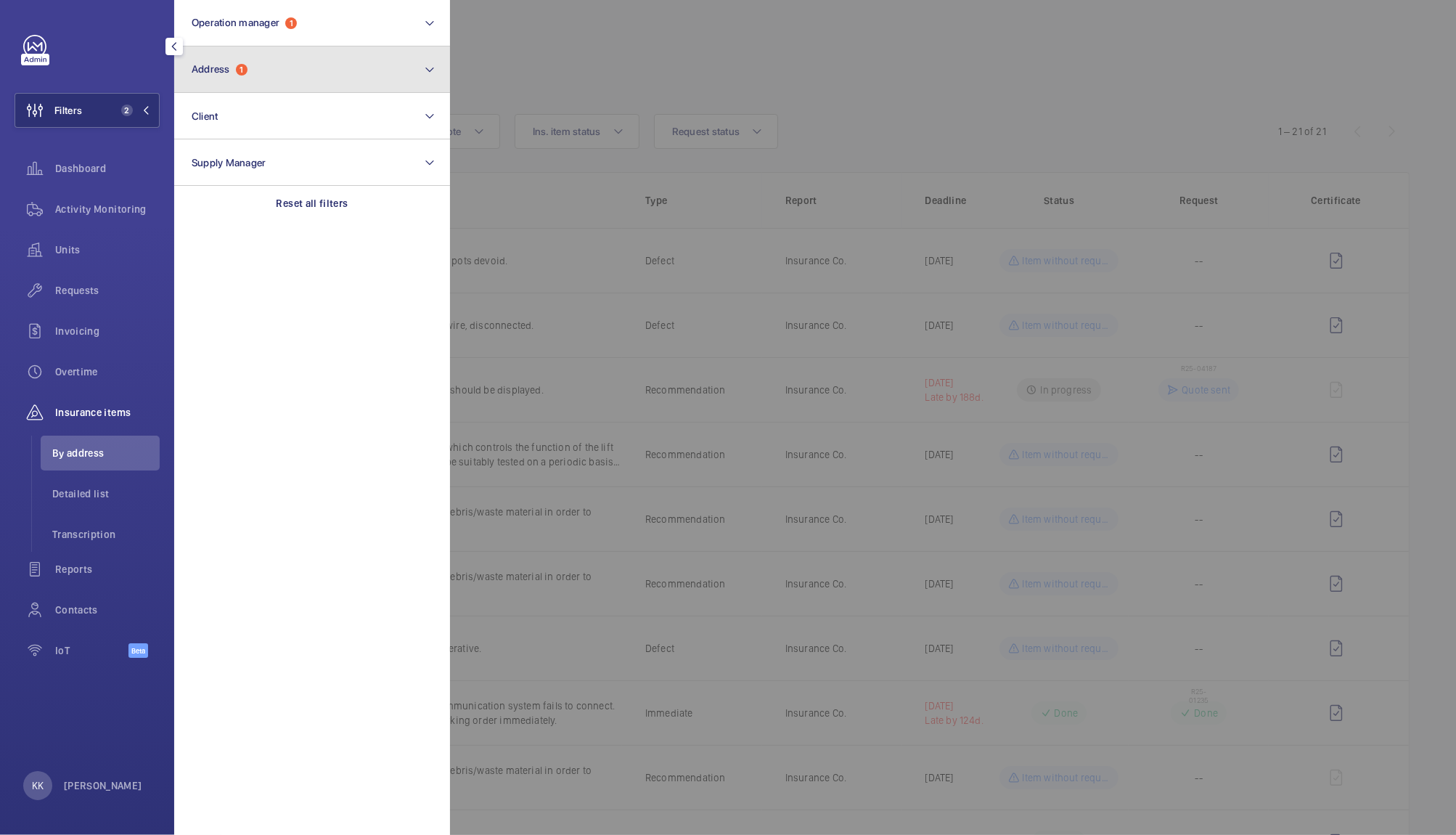
click at [261, 64] on button "Address 1" at bounding box center [312, 70] width 276 height 46
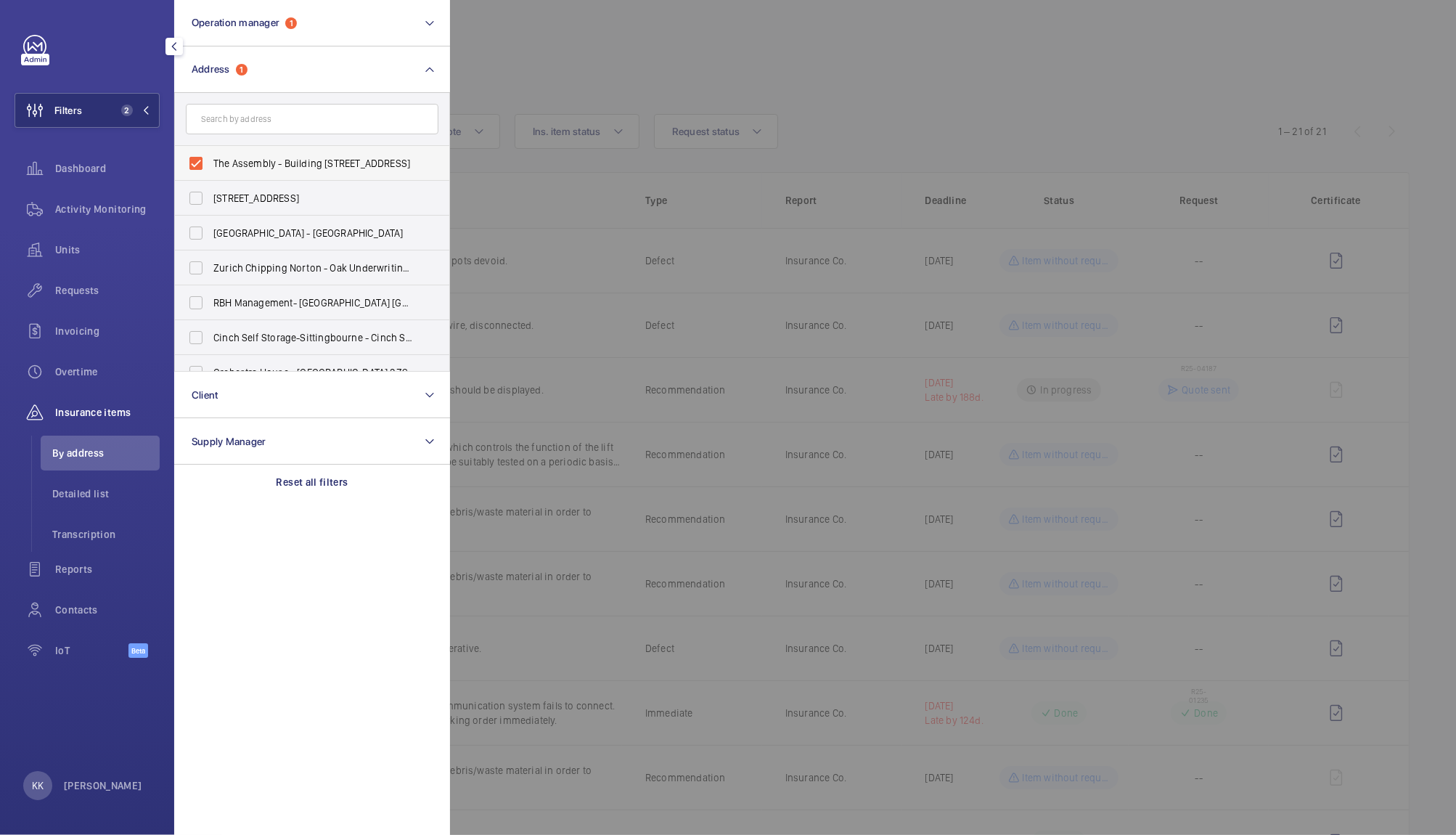
click at [259, 154] on label "The Assembly - Building C - The Assembly - Building C, Montrose Crescent, WEMBL…" at bounding box center [300, 163] width 253 height 34
click at [211, 154] on input "The Assembly - Building C - The Assembly - Building C, Montrose Crescent, WEMBL…" at bounding box center [196, 163] width 29 height 29
checkbox input "false"
click at [64, 273] on div "Requests" at bounding box center [87, 290] width 145 height 34
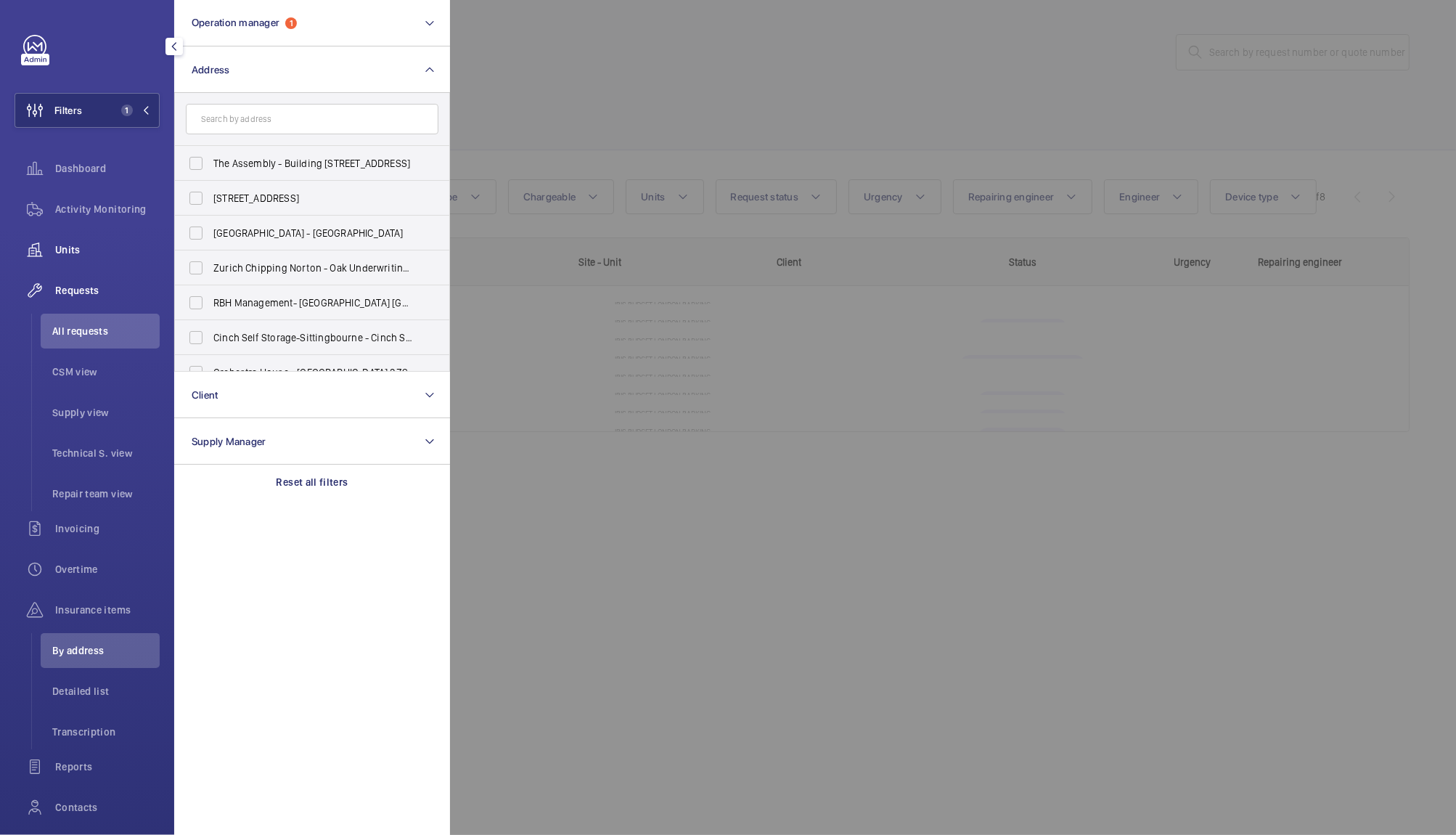
click at [104, 238] on div "Units" at bounding box center [87, 250] width 145 height 34
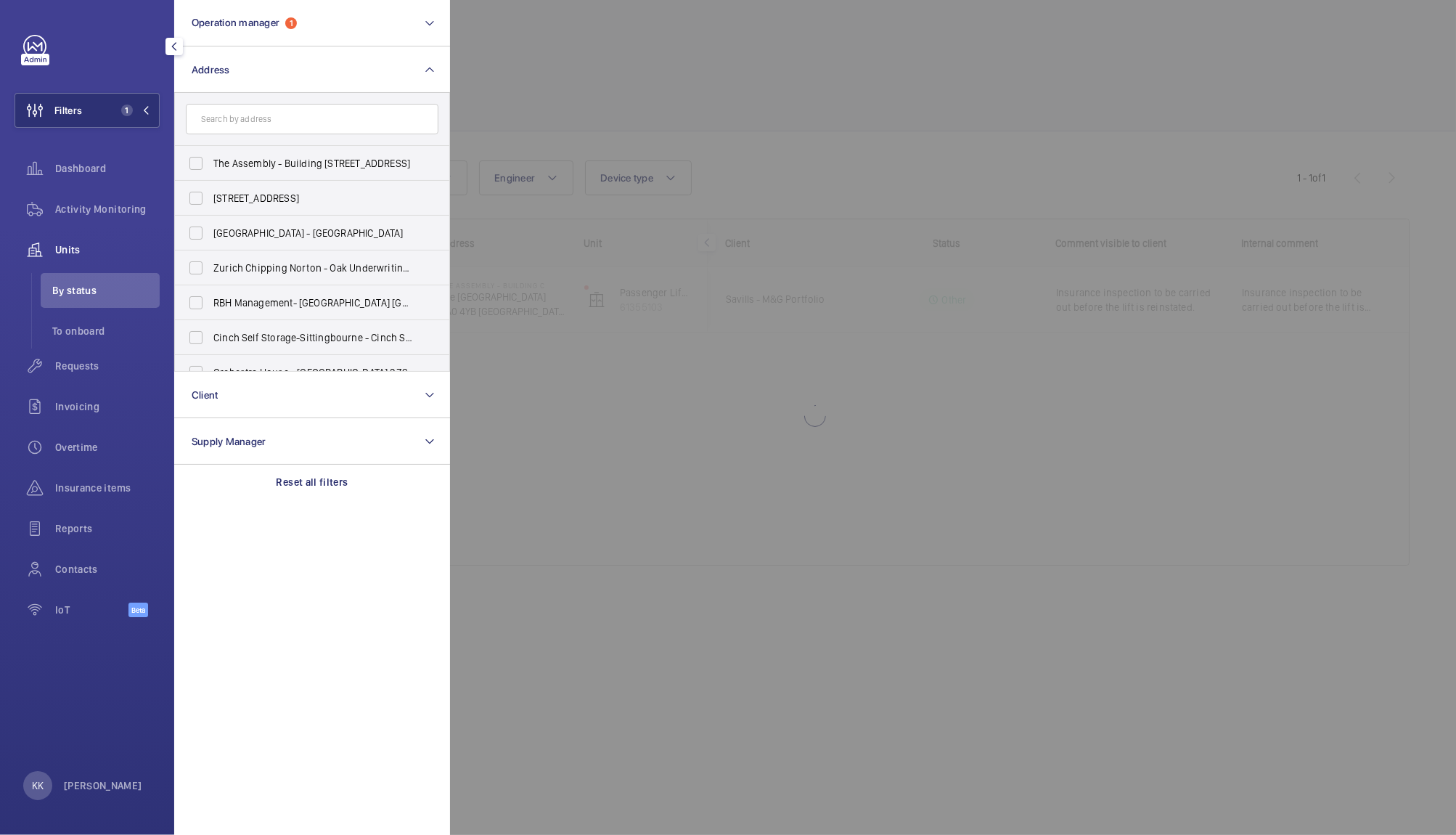
click at [734, 121] on div at bounding box center [1178, 417] width 1456 height 835
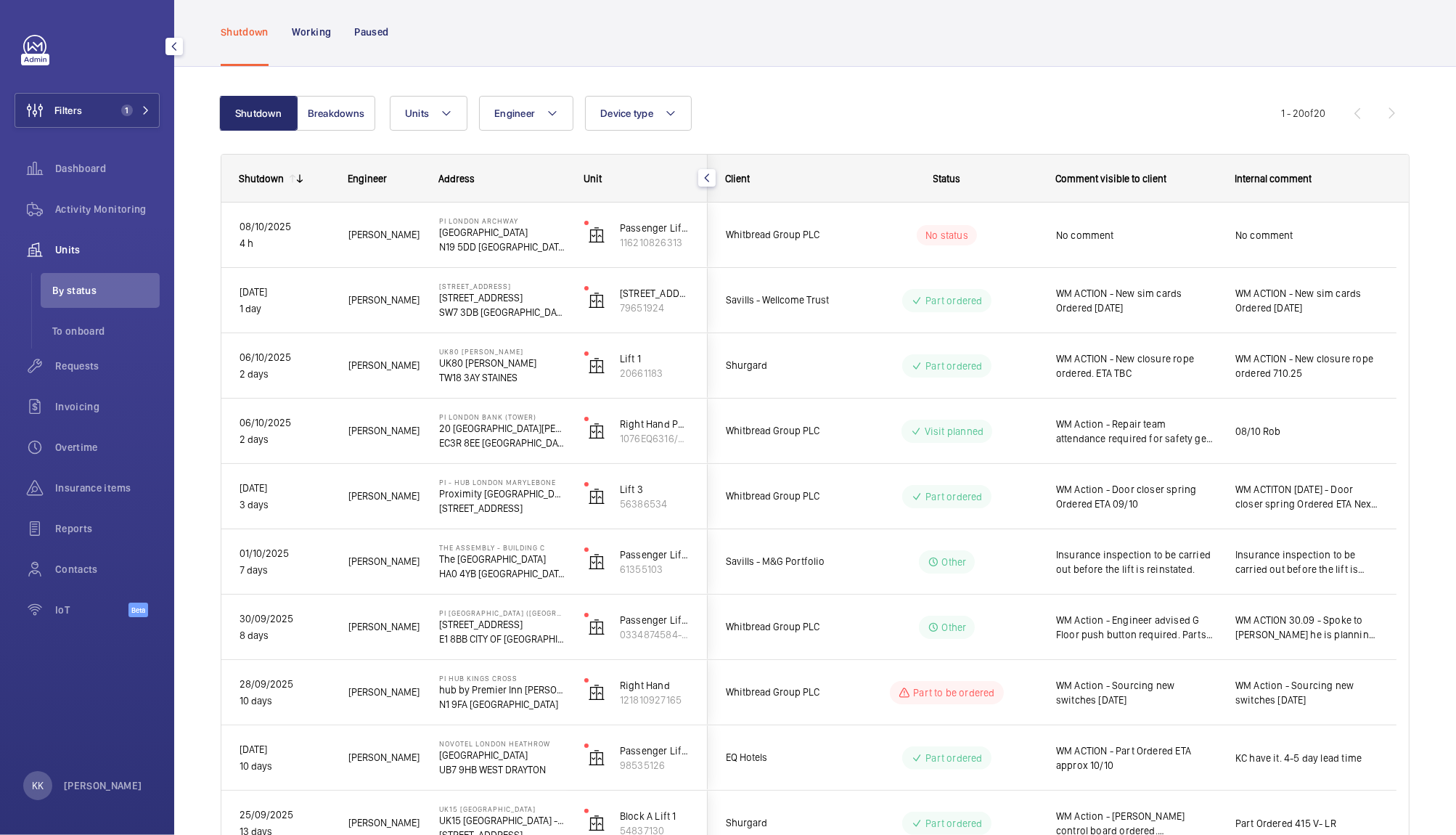
scroll to position [66, 0]
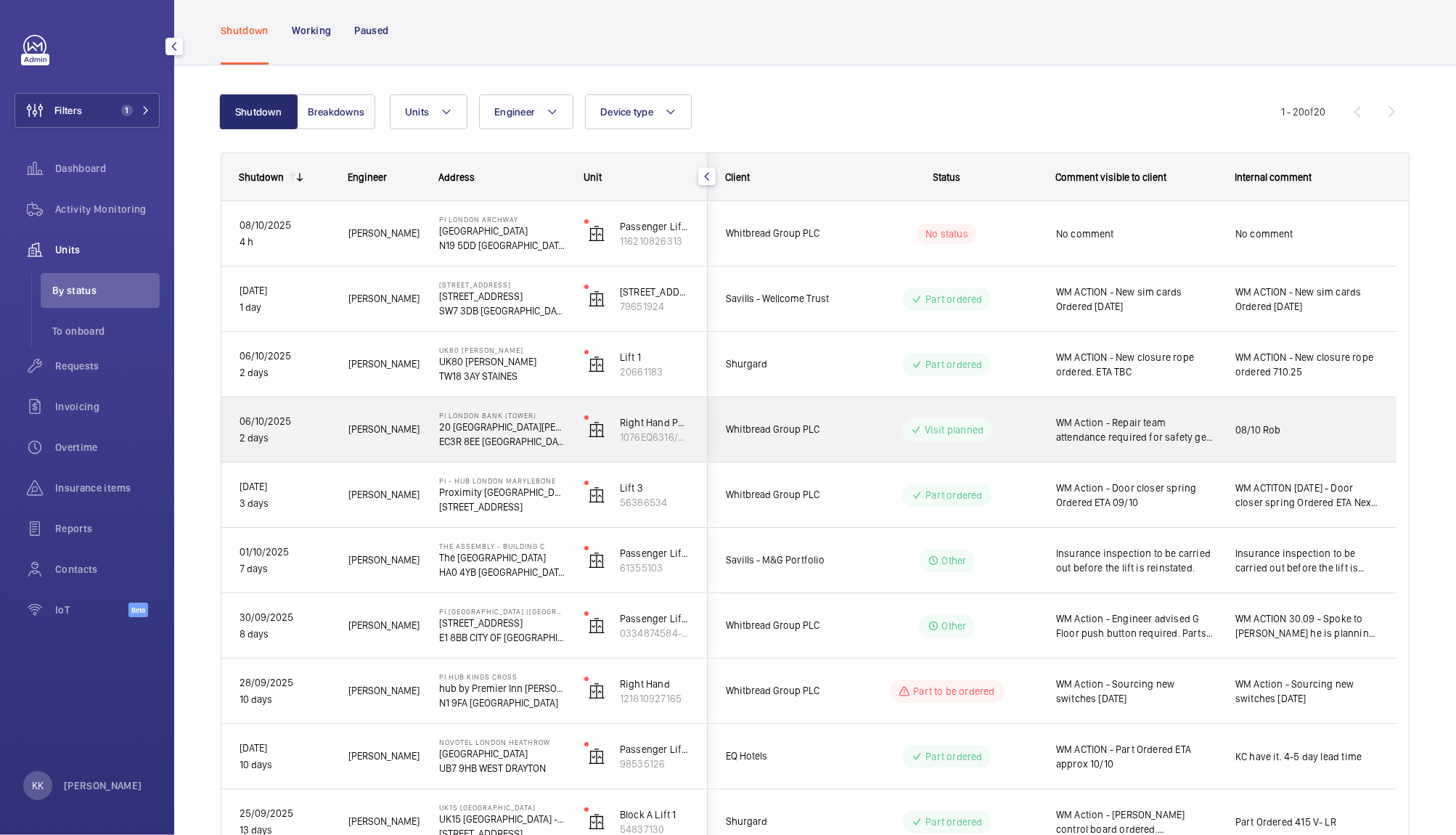
click at [1088, 429] on span "WM Action - Repair team attendance required for safety gear being engaged. Book…" at bounding box center [1136, 429] width 160 height 29
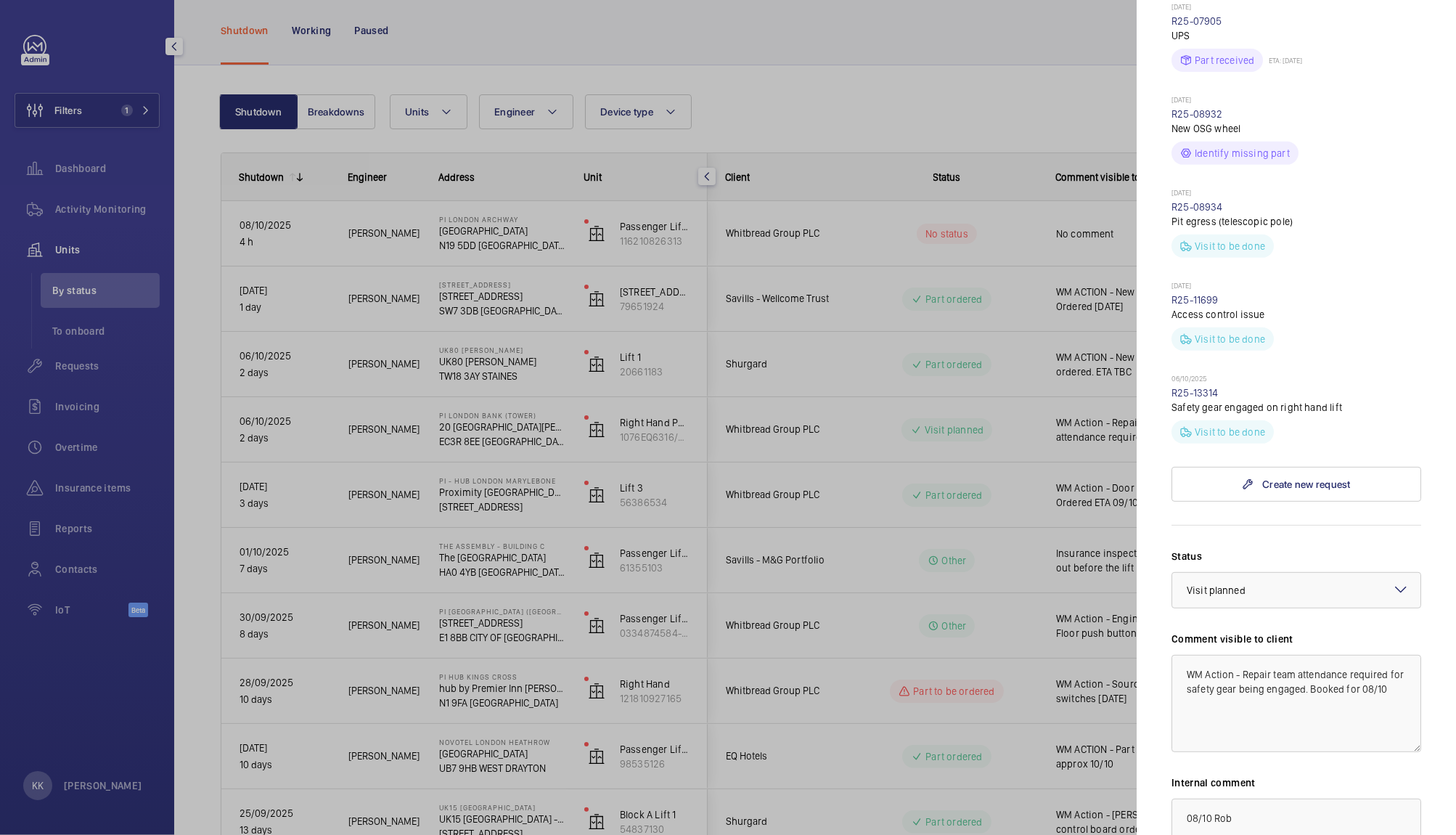
scroll to position [831, 0]
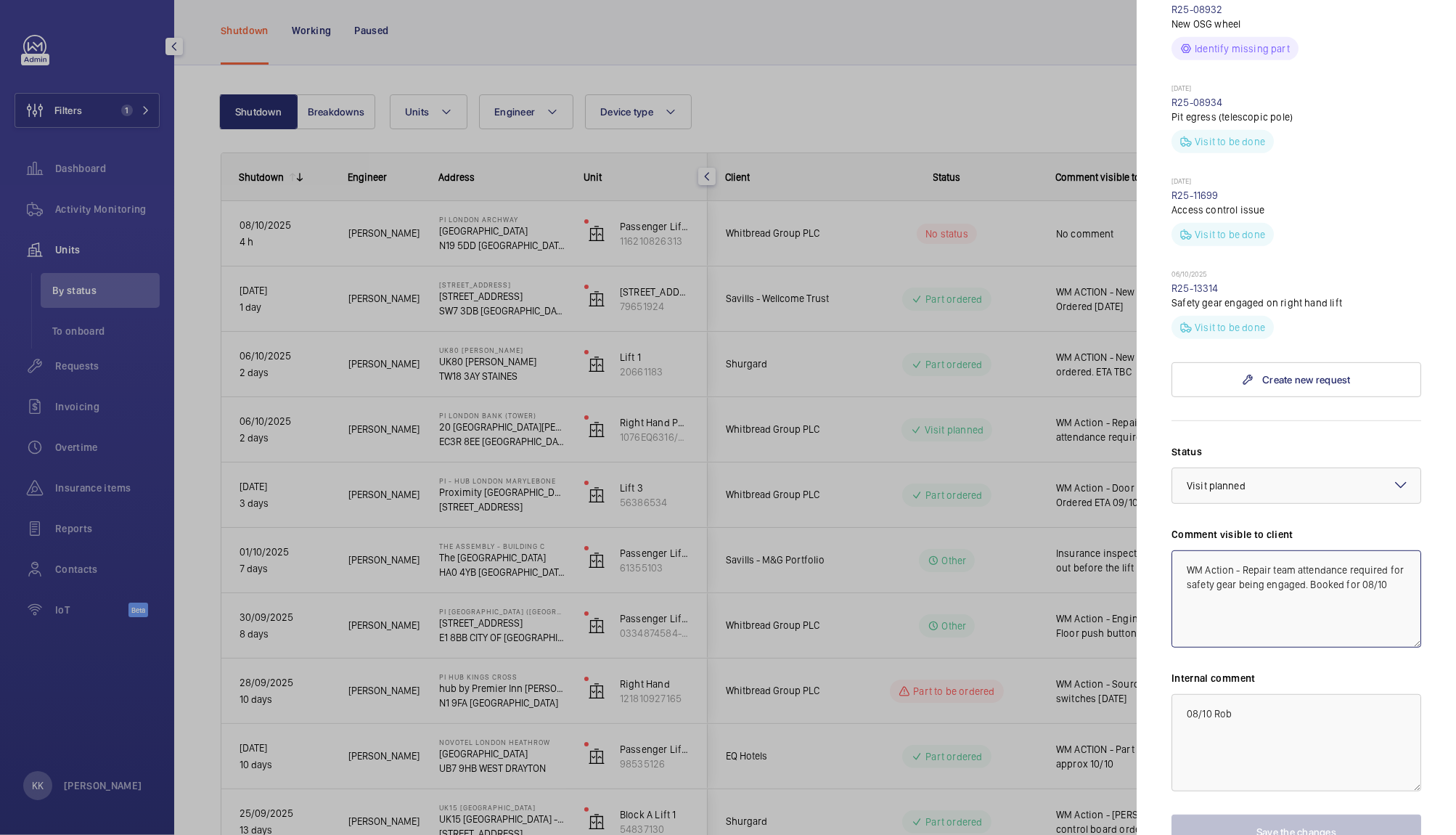
drag, startPoint x: 1198, startPoint y: 503, endPoint x: 1151, endPoint y: 504, distance: 47.0
click at [1151, 504] on mat-sidenav "Stopped unit PI London Bank (Tower) 20 St Mary at Hill EC3R 8EE LONDON Whitbrea…" at bounding box center [1296, 417] width 319 height 835
type textarea "WM Action - Repair team attendance required for safety gear being engaged. Book…"
drag, startPoint x: 1176, startPoint y: 620, endPoint x: 976, endPoint y: 603, distance: 200.7
click at [976, 603] on mat-sidenav-container "Filters 1 Dashboard Activity Monitoring Units By status To onboard Requests Inv…" at bounding box center [728, 417] width 1456 height 835
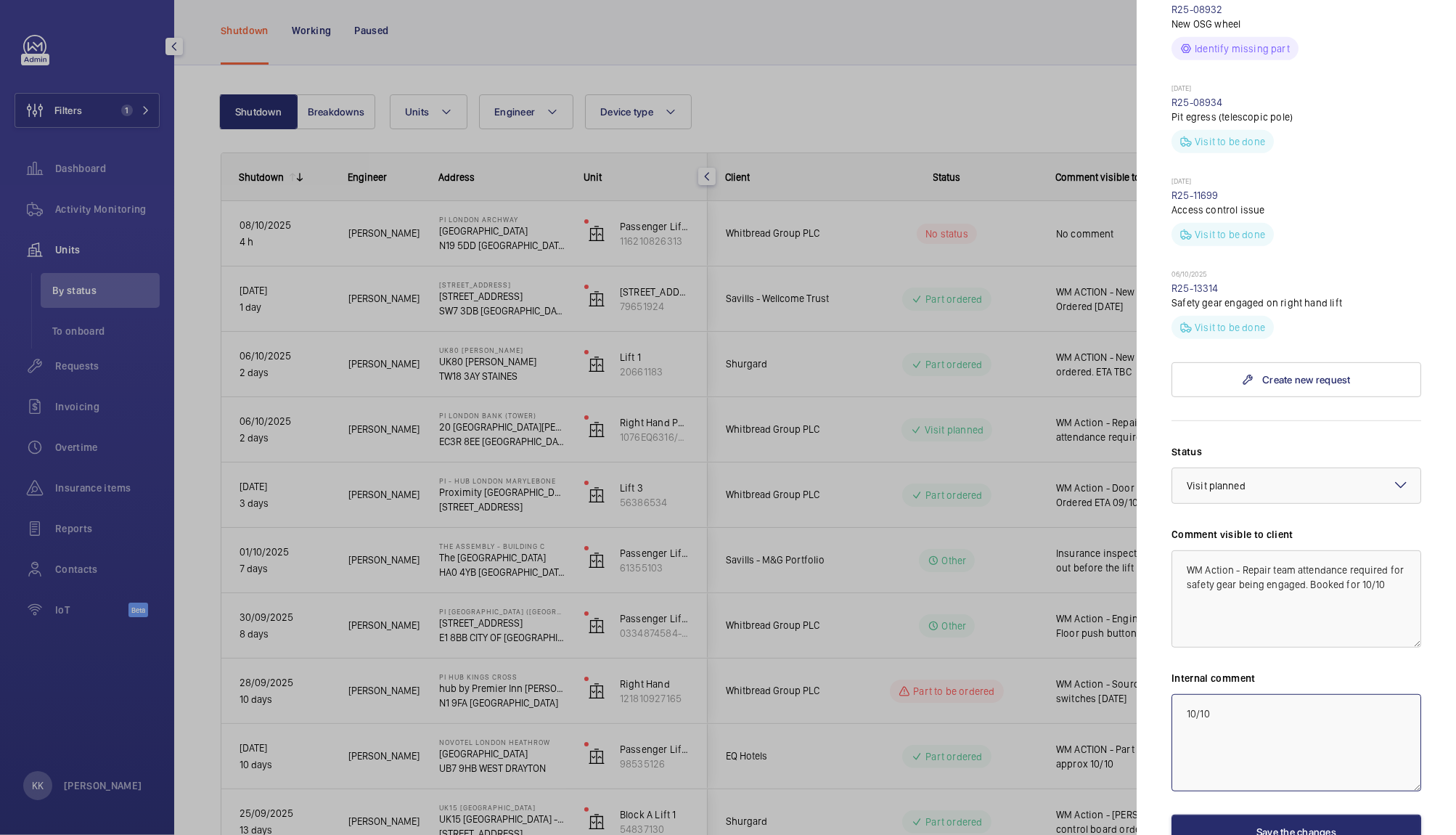
type textarea "10/10"
click at [1258, 758] on div "Stopped unit PI London Bank (Tower) 20 St Mary at Hill EC3R 8EE LONDON Whitbrea…" at bounding box center [1296, 67] width 250 height 1728
click at [1248, 717] on div "Status Select a status × Visit planned × Comment visible to client WM Action - …" at bounding box center [1296, 647] width 250 height 406
click at [1264, 815] on button "Save the changes" at bounding box center [1296, 832] width 250 height 34
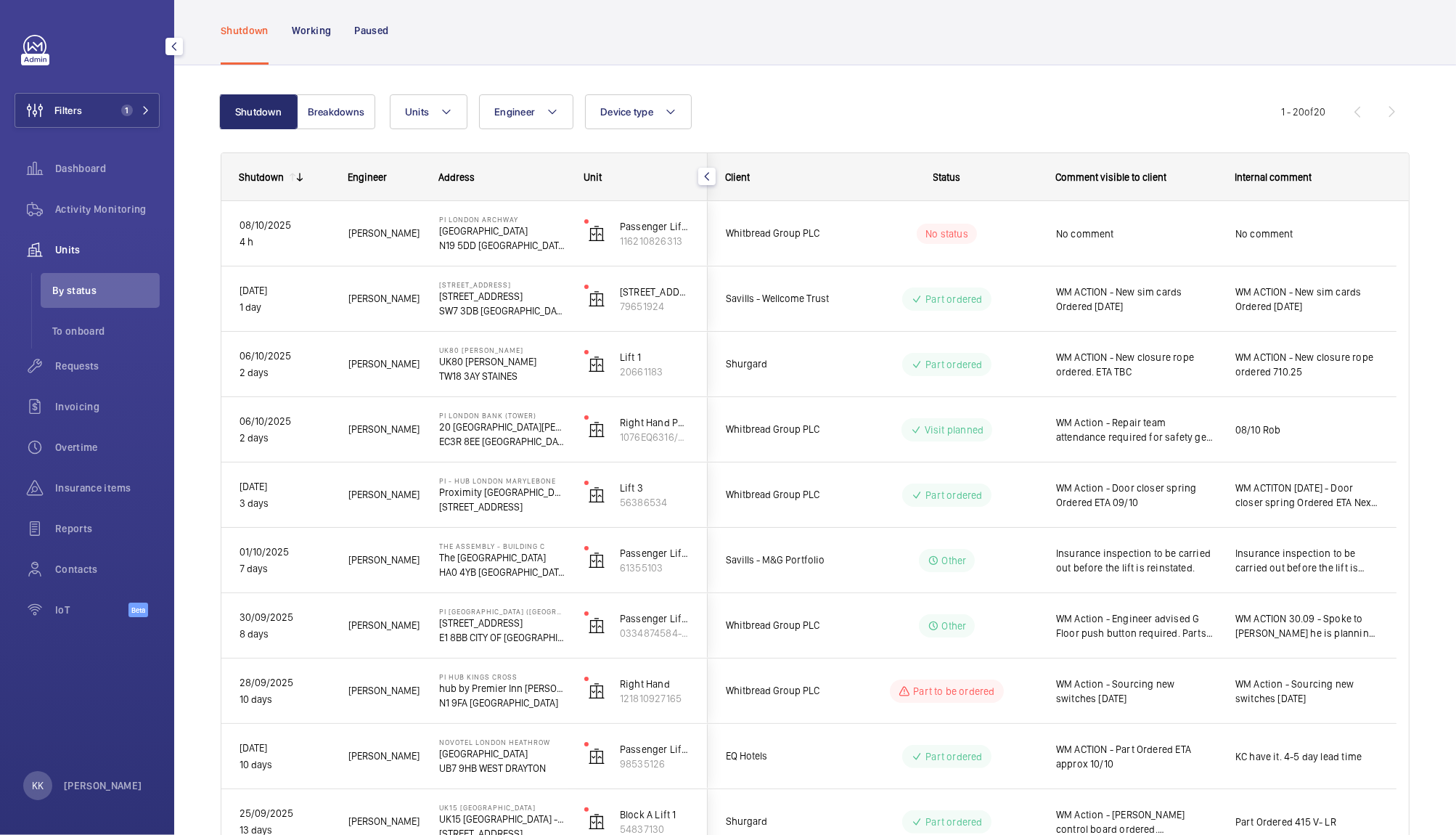
scroll to position [0, 0]
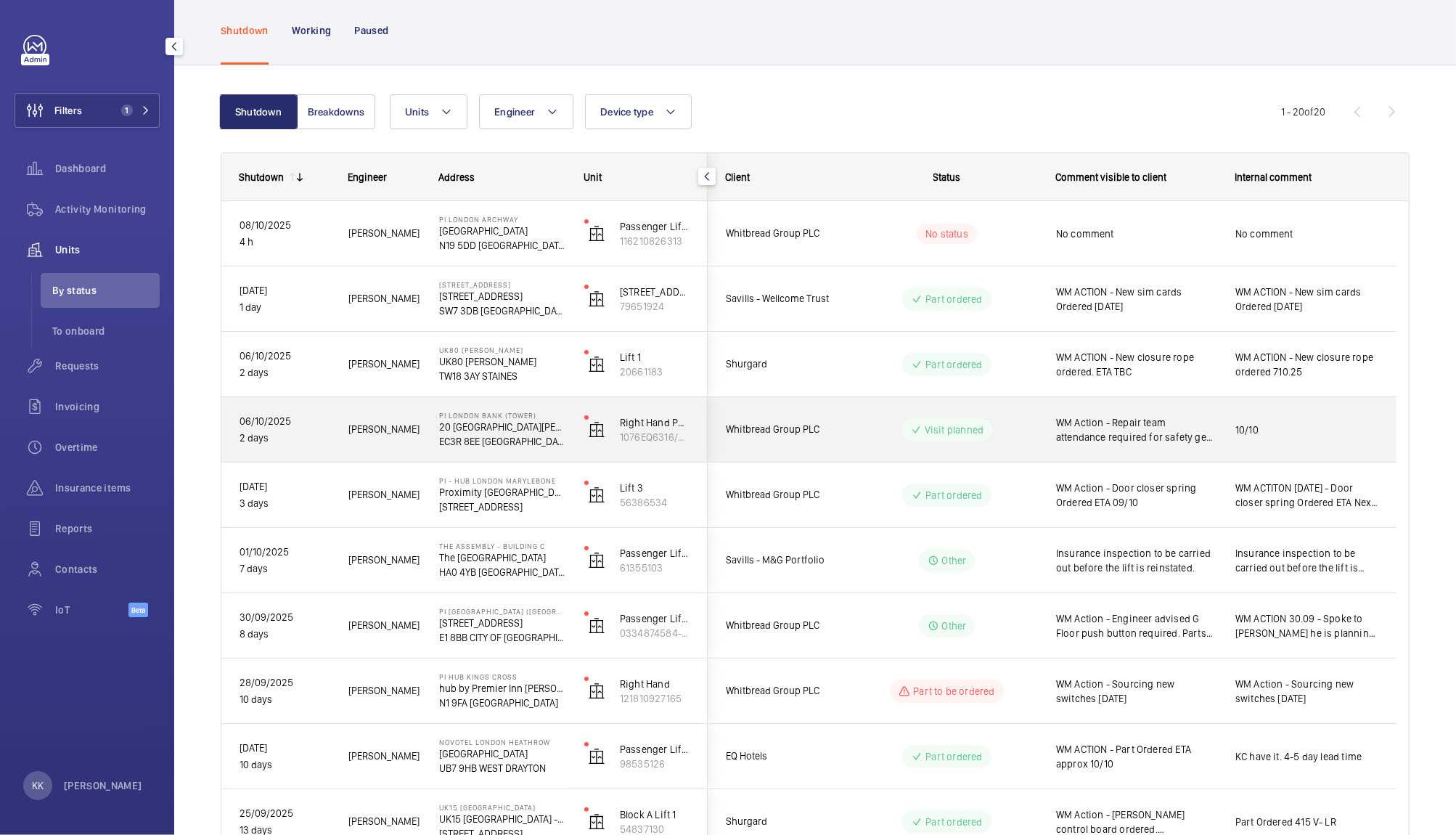
click at [1108, 434] on span "WM Action - Repair team attendance required for safety gear being engaged. Book…" at bounding box center [1136, 429] width 160 height 29
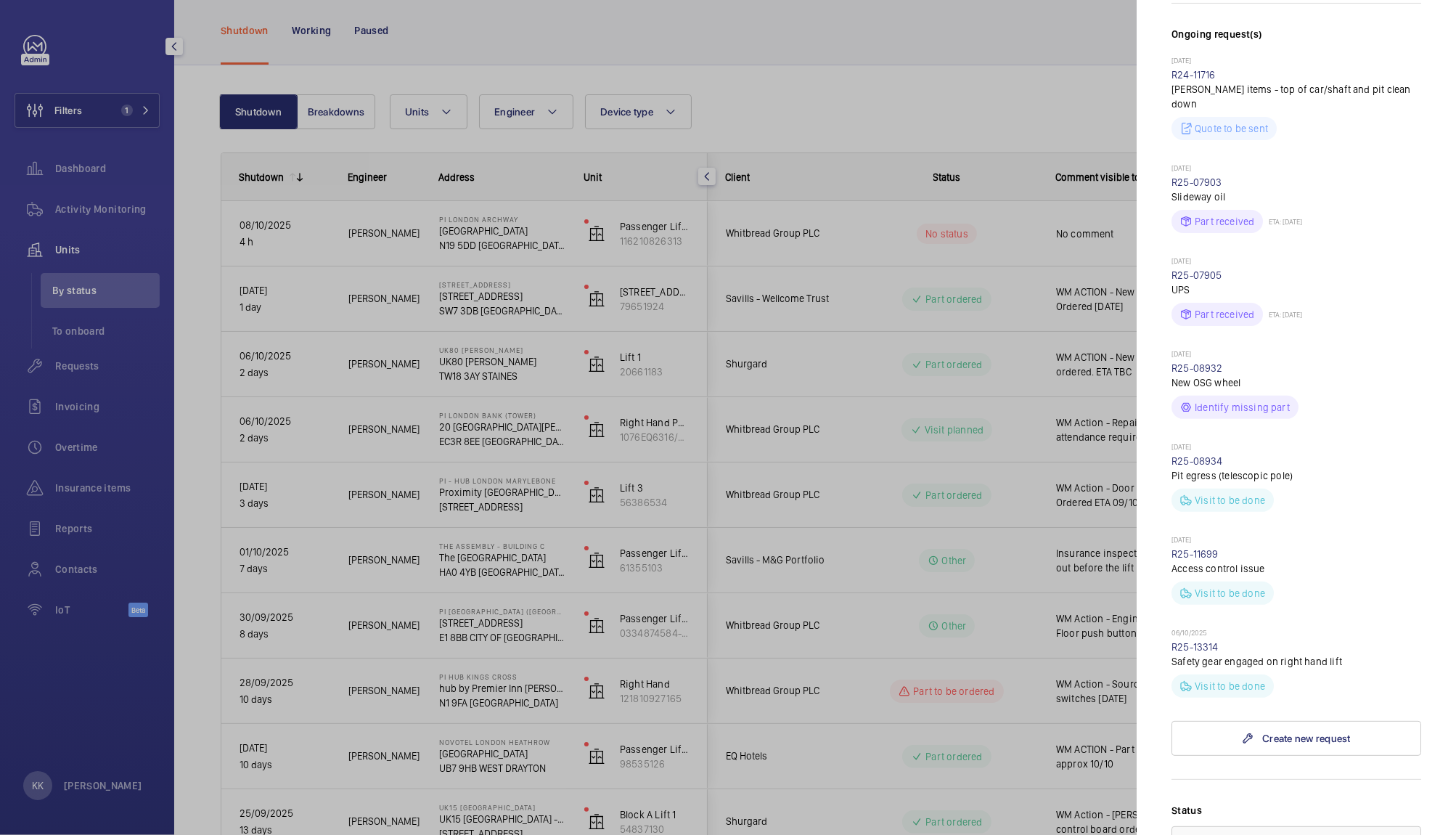
scroll to position [558, 0]
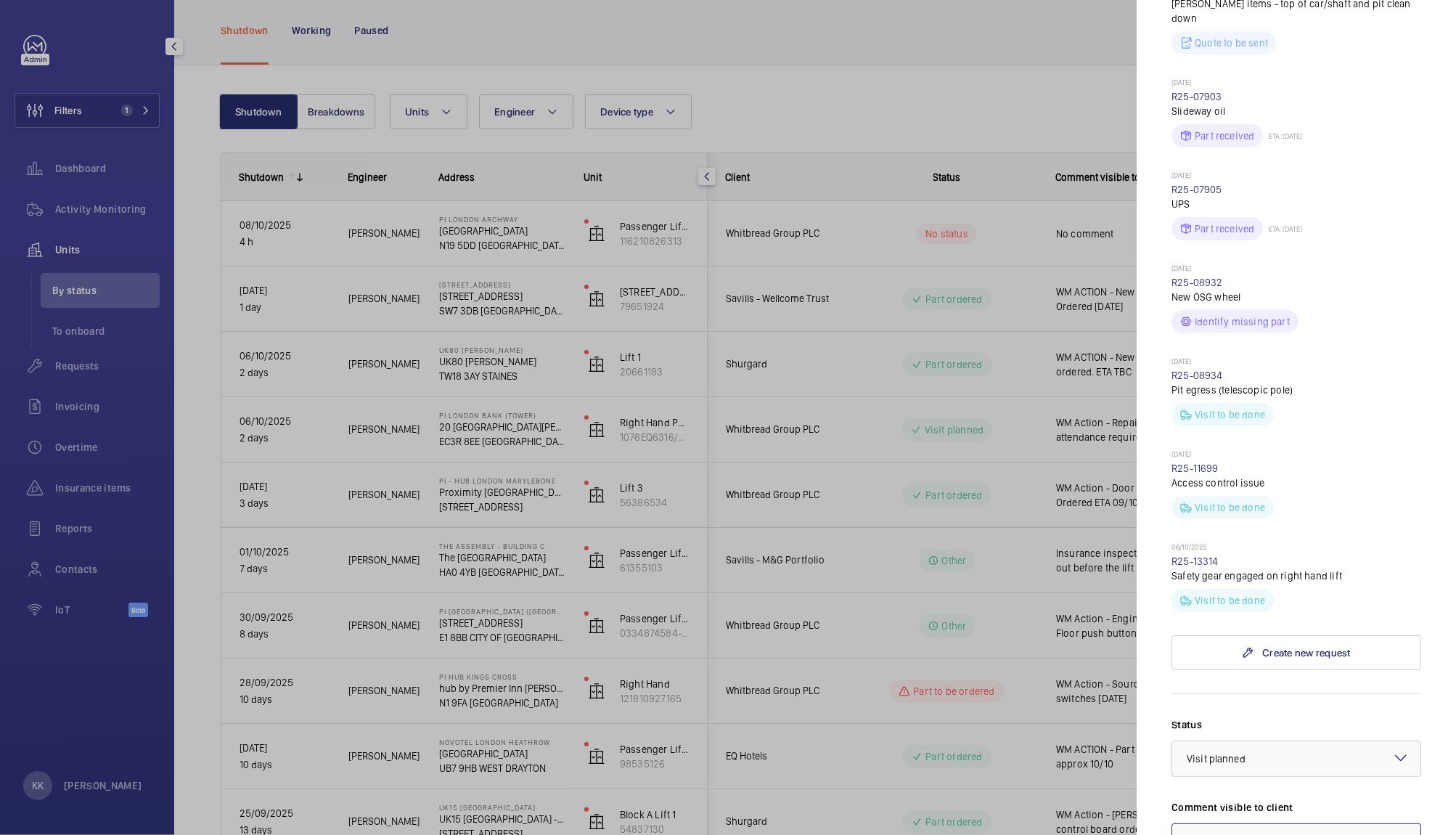
type textarea "WM Action - Repair team attendance required for safety gear being engaged. Book…"
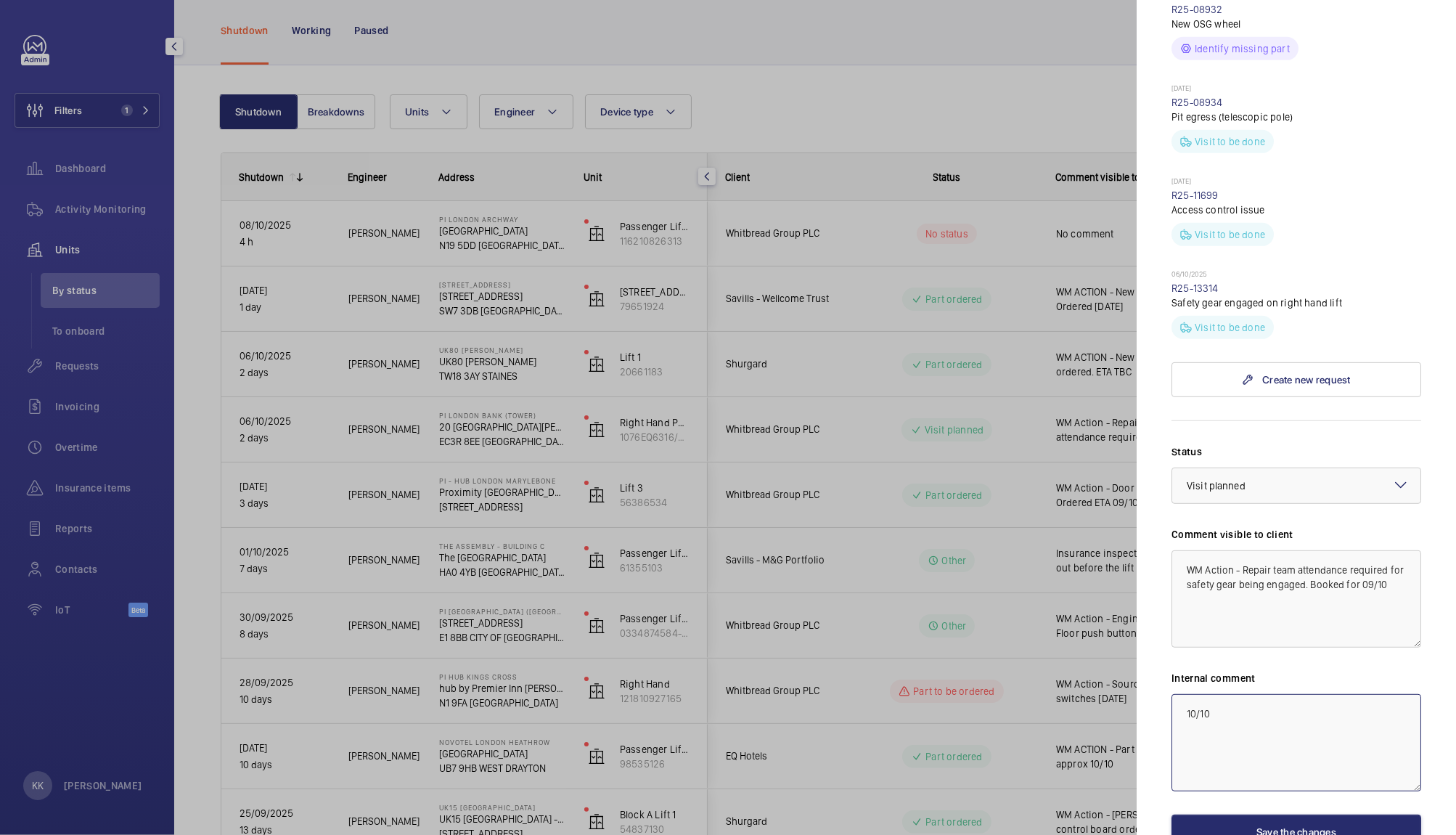
drag, startPoint x: 1231, startPoint y: 632, endPoint x: 991, endPoint y: 650, distance: 240.7
click at [991, 650] on mat-sidenav-container "Filters 1 Dashboard Activity Monitoring Units By status To onboard Requests Inv…" at bounding box center [728, 417] width 1456 height 835
click at [1215, 815] on button "Save the changes" at bounding box center [1296, 832] width 250 height 34
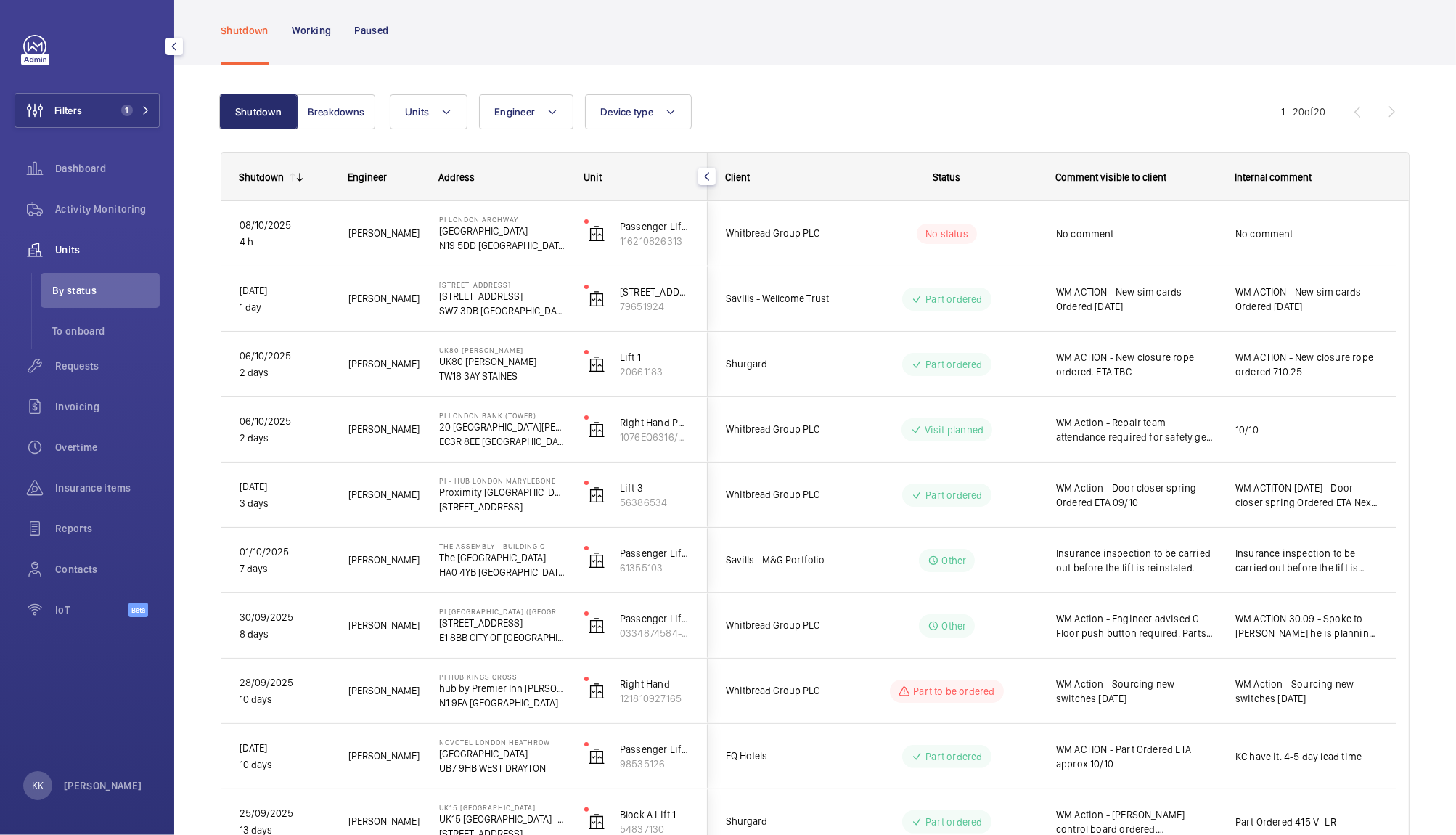
scroll to position [0, 0]
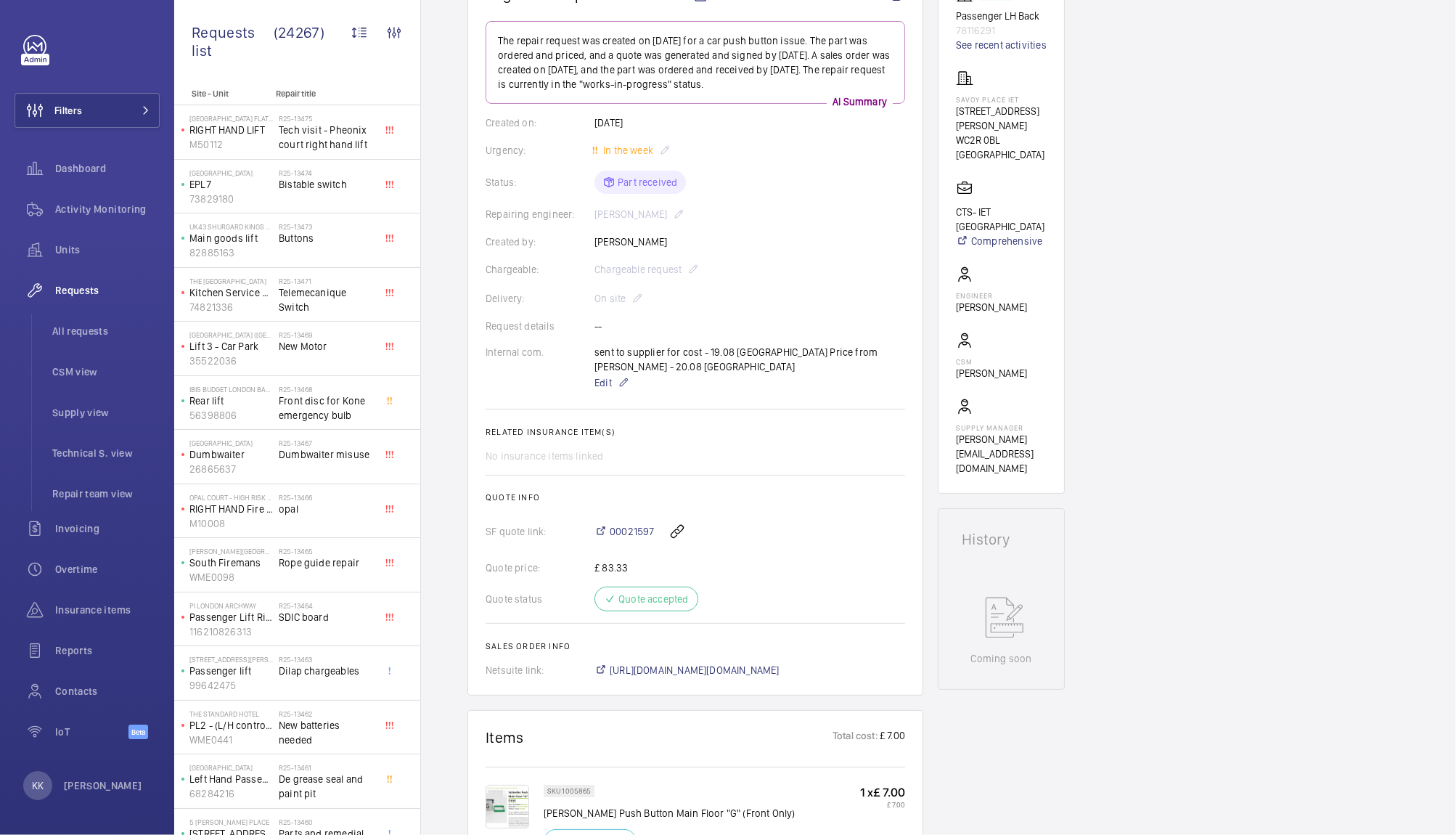
scroll to position [127, 0]
